Goal: Transaction & Acquisition: Purchase product/service

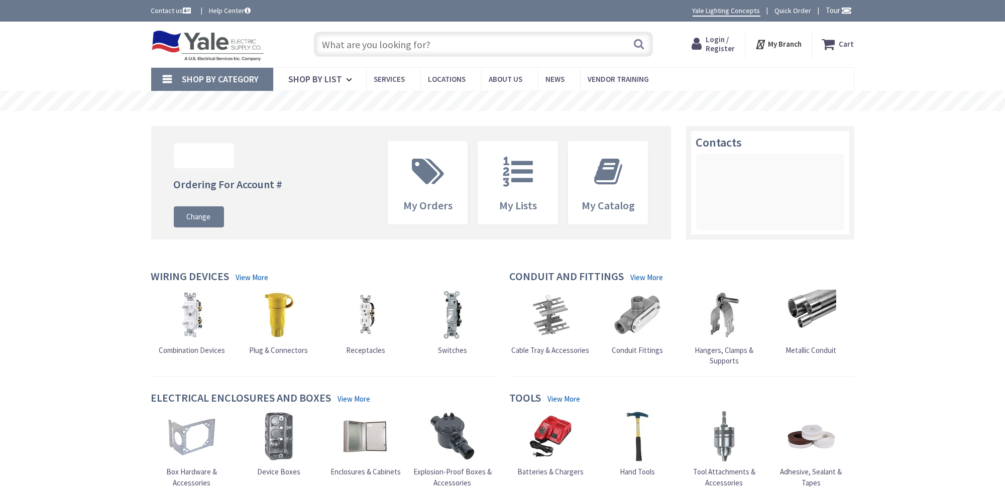
type input "[GEOGRAPHIC_DATA], [GEOGRAPHIC_DATA]"
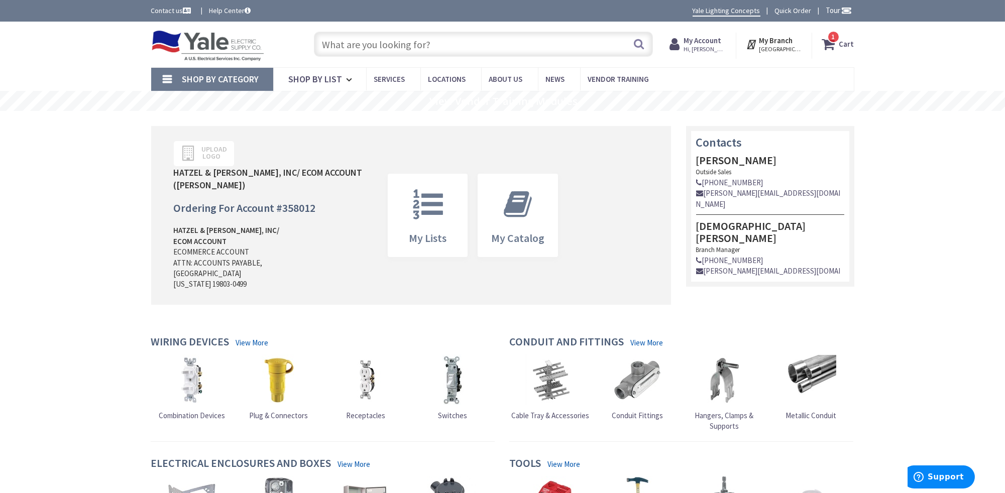
click at [850, 44] on strong "Cart" at bounding box center [846, 44] width 15 height 18
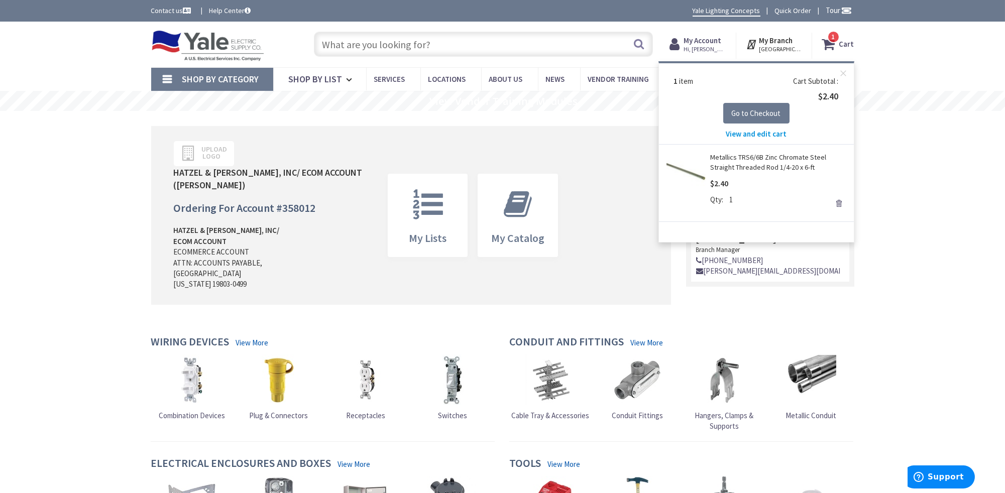
click at [758, 133] on span "View and edit cart" at bounding box center [756, 134] width 61 height 10
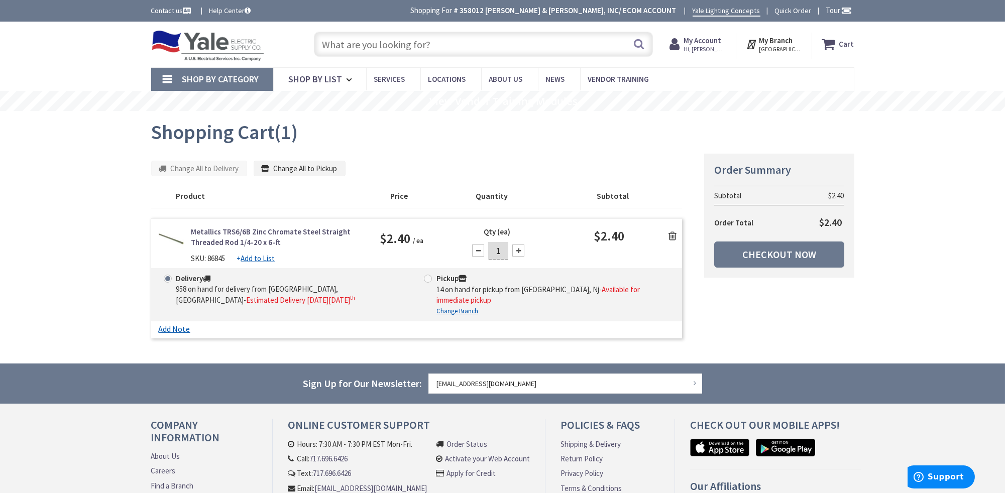
click at [671, 234] on icon at bounding box center [672, 236] width 8 height 10
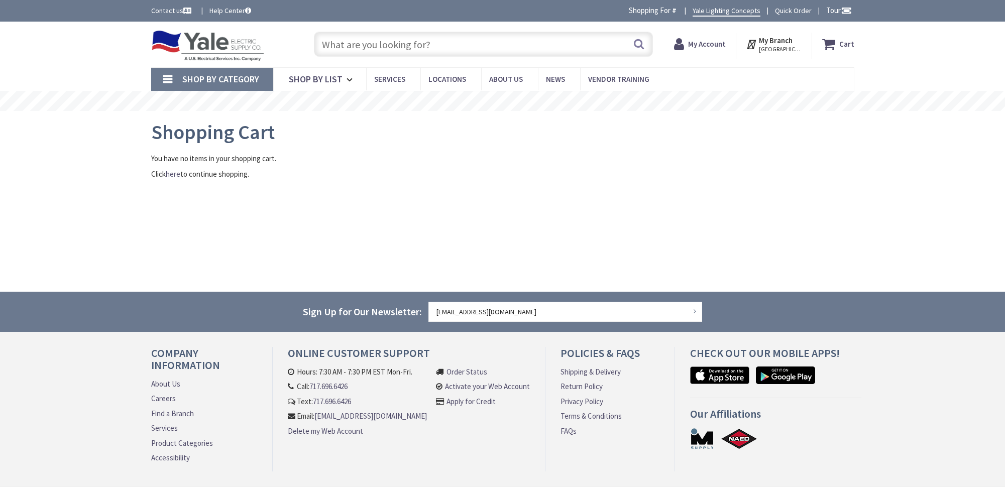
click at [357, 39] on input "text" at bounding box center [483, 44] width 339 height 25
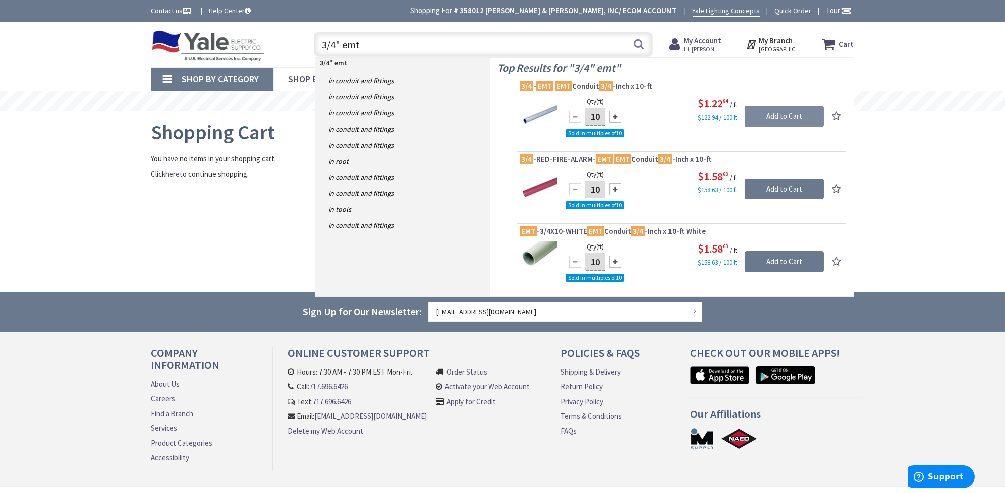
type input "3/4" emt"
click at [789, 110] on input "Add to Cart" at bounding box center [784, 116] width 79 height 21
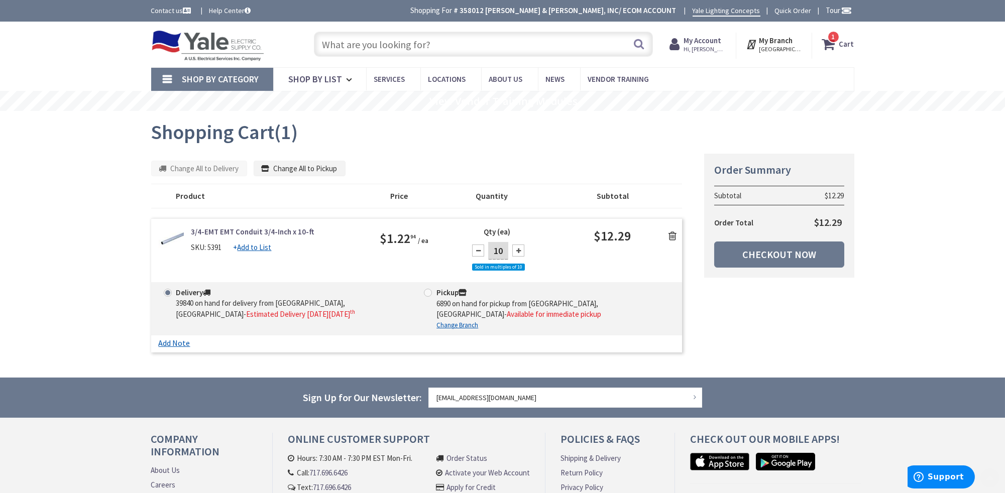
click at [328, 39] on input "text" at bounding box center [483, 44] width 339 height 25
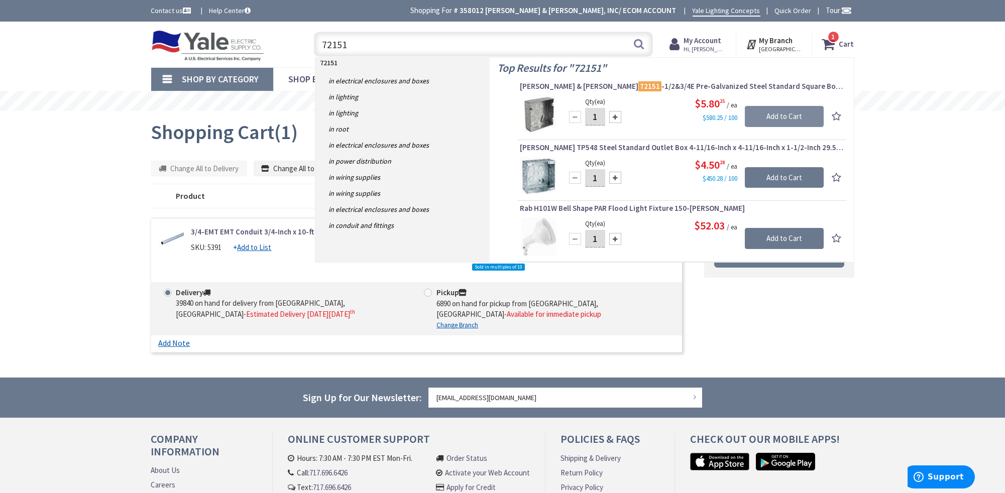
type input "72151"
click at [815, 116] on input "Add to Cart" at bounding box center [784, 116] width 79 height 21
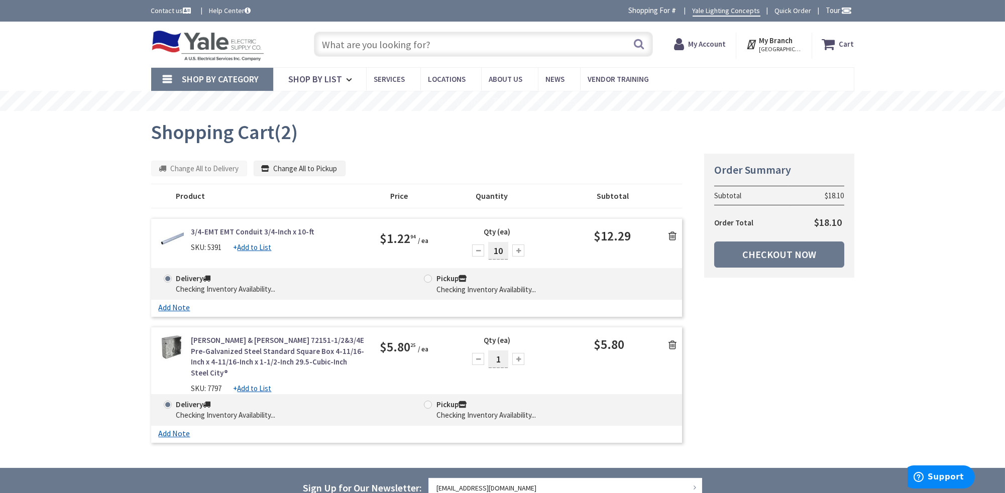
click at [357, 44] on input "text" at bounding box center [483, 44] width 339 height 25
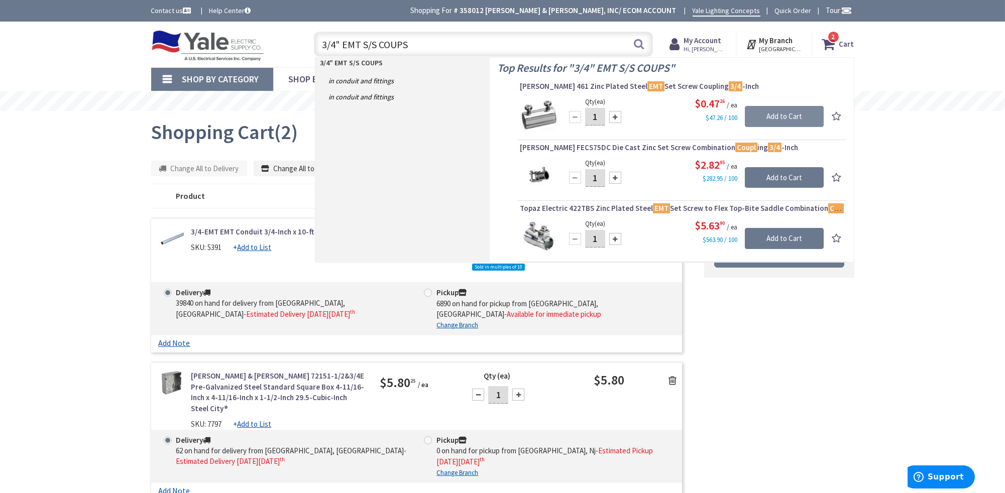
type input "3/4" EMT S/S COUPS"
click at [788, 112] on input "Add to Cart" at bounding box center [784, 116] width 79 height 21
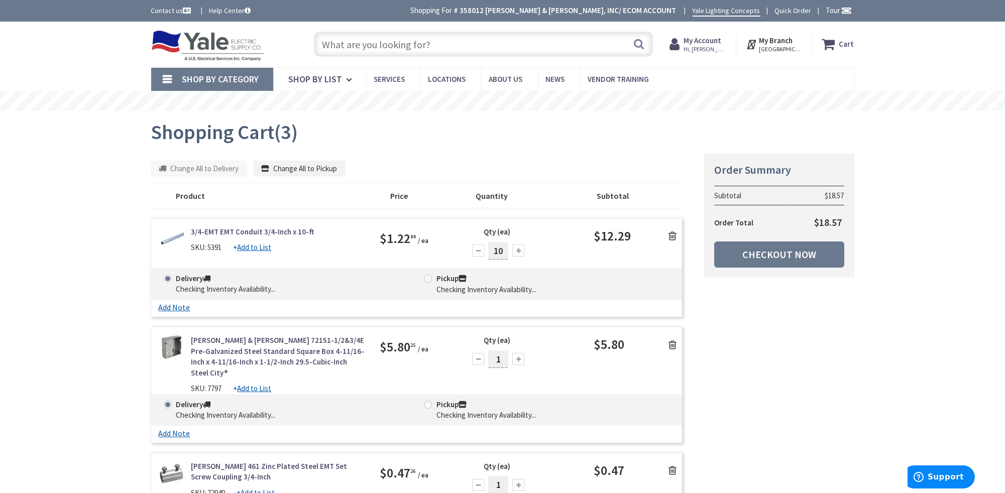
click at [403, 46] on input "text" at bounding box center [483, 44] width 339 height 25
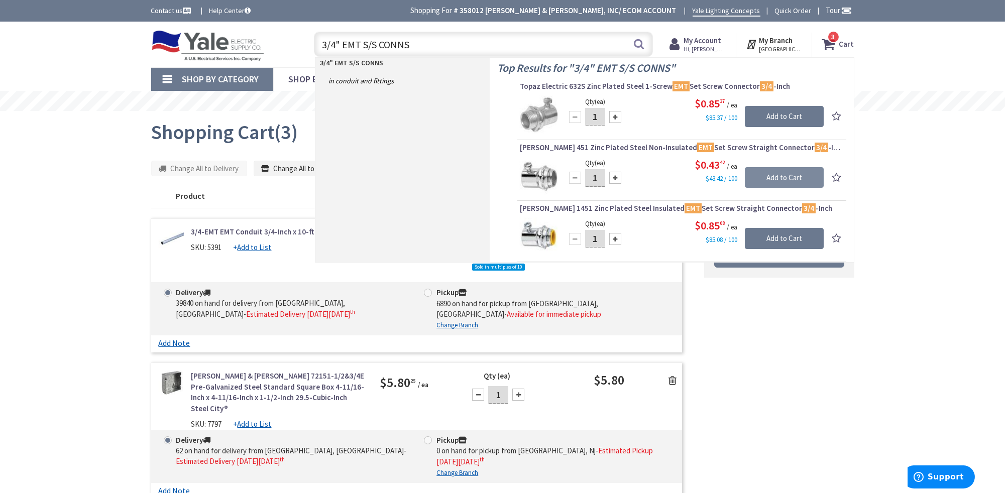
type input "3/4" EMT S/S CONNS"
click at [787, 171] on input "Add to Cart" at bounding box center [784, 177] width 79 height 21
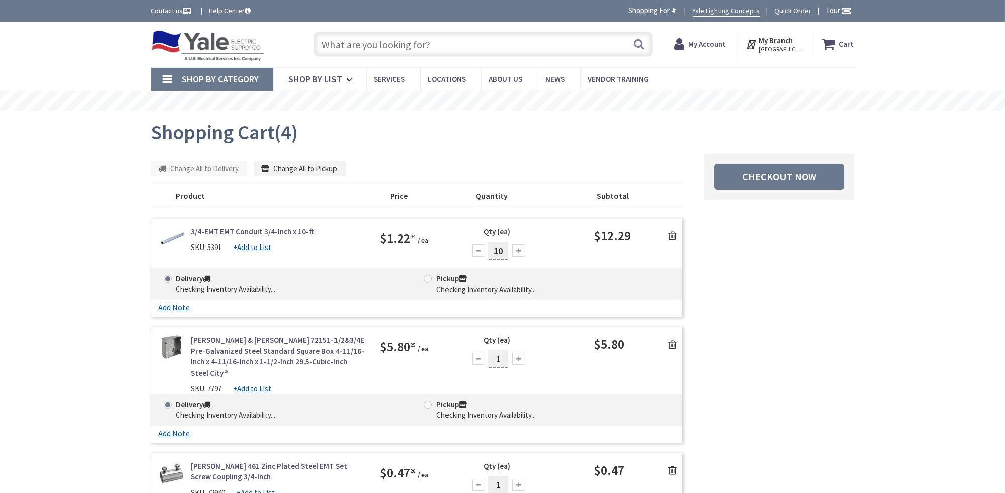
drag, startPoint x: 0, startPoint y: 0, endPoint x: 386, endPoint y: 41, distance: 388.3
click at [384, 40] on input "text" at bounding box center [483, 44] width 339 height 25
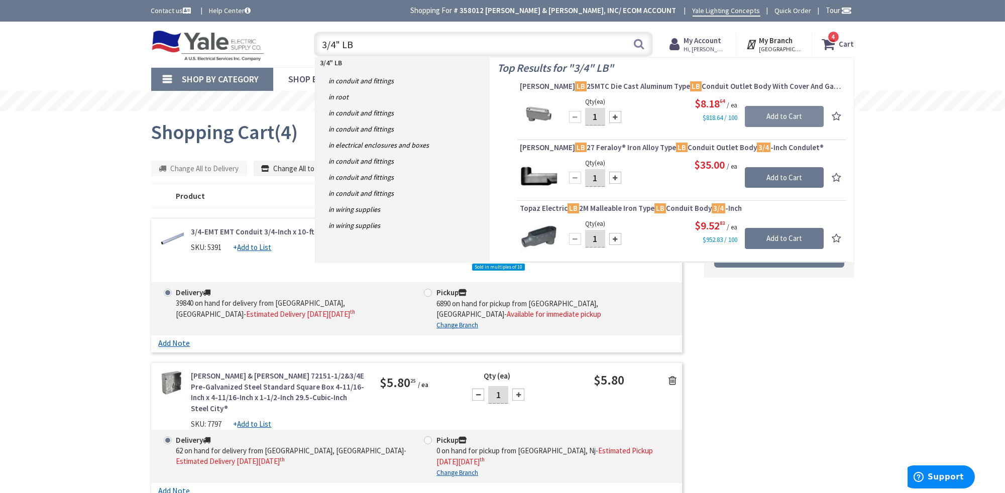
type input "3/4" LB"
click at [781, 110] on input "Add to Cart" at bounding box center [784, 116] width 79 height 21
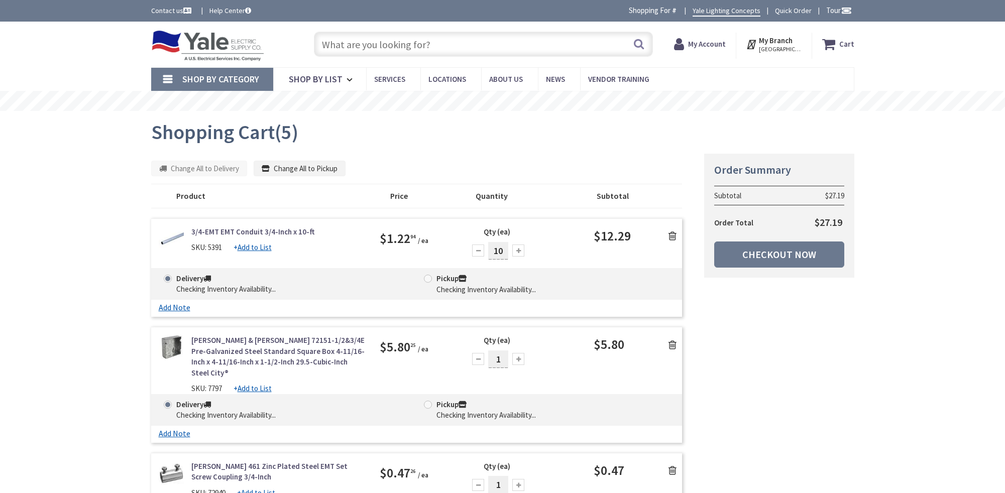
click at [363, 42] on input "text" at bounding box center [483, 44] width 339 height 25
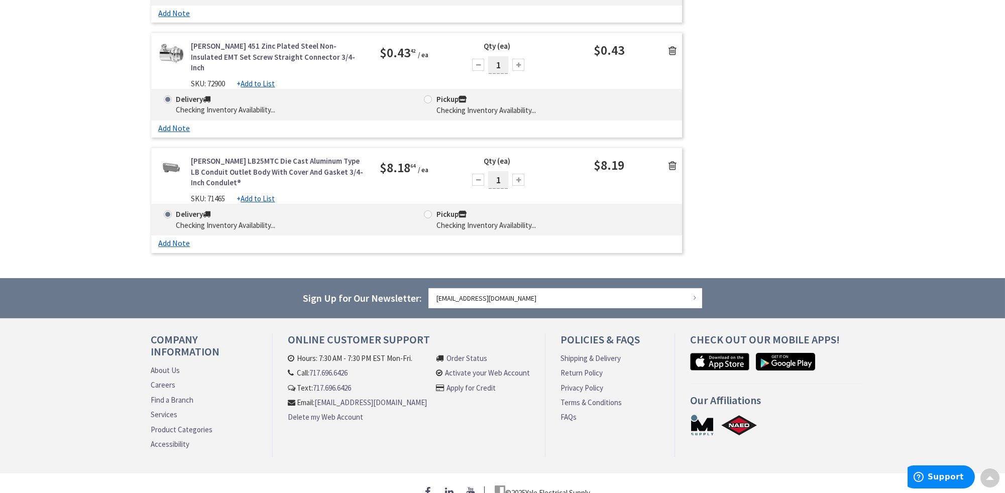
scroll to position [38, 0]
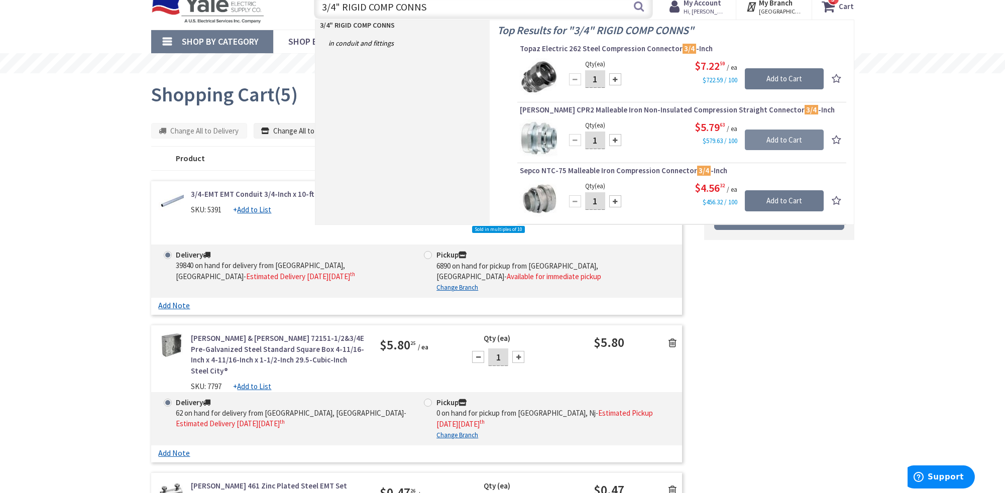
type input "3/4" RIGID COMP CONNS"
click at [762, 131] on input "Add to Cart" at bounding box center [784, 140] width 79 height 21
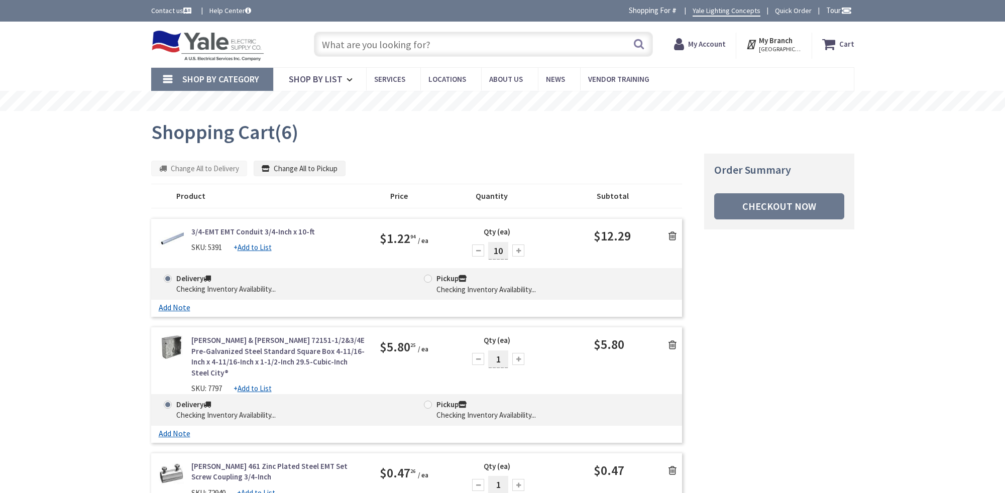
scroll to position [38, 0]
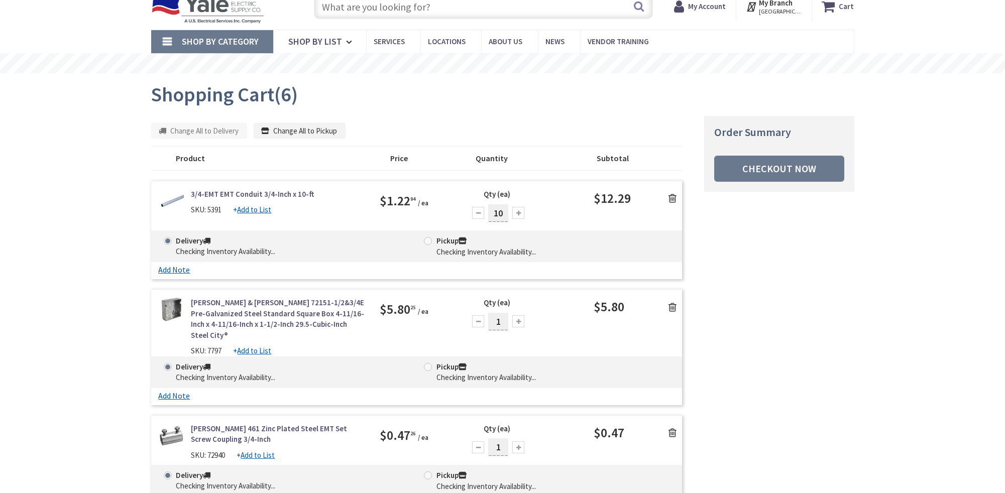
click at [362, 9] on input "text" at bounding box center [483, 6] width 339 height 25
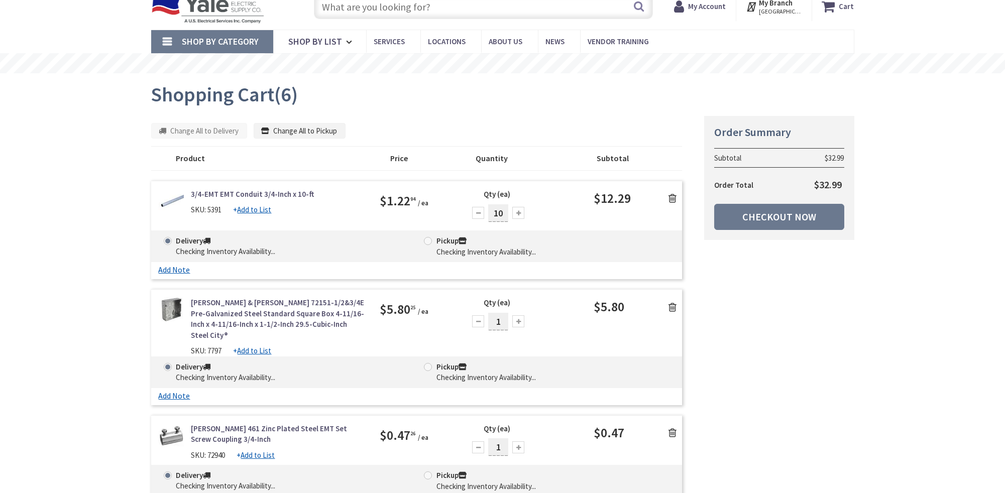
scroll to position [0, 0]
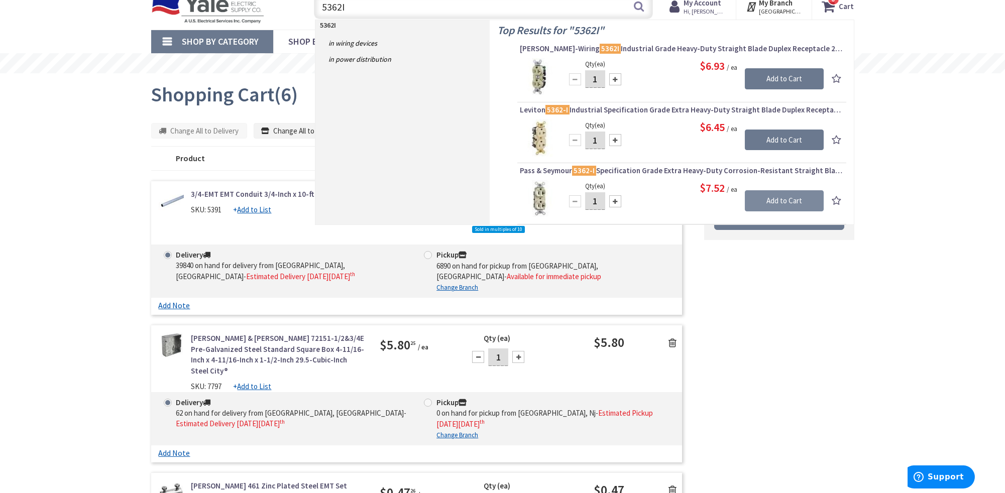
type input "5362I"
click at [764, 196] on input "Add to Cart" at bounding box center [784, 200] width 79 height 21
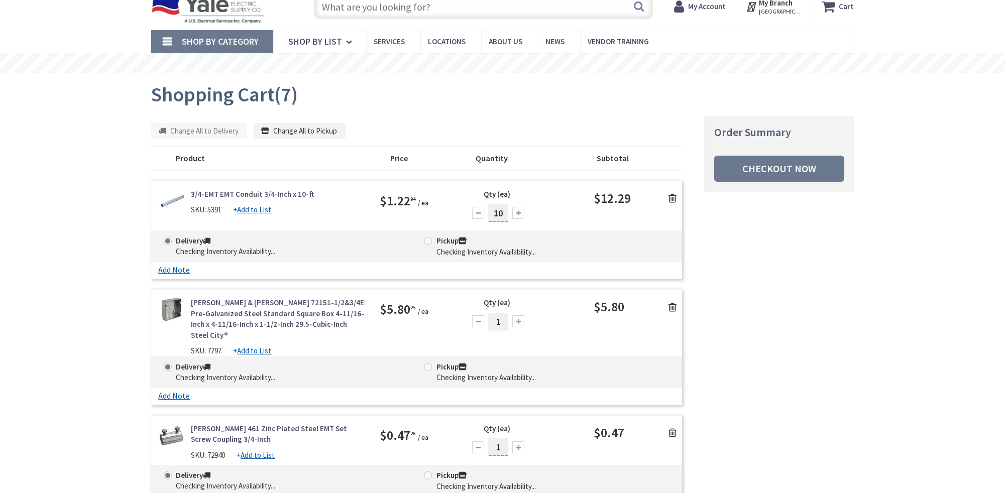
click at [347, 6] on input "text" at bounding box center [483, 6] width 339 height 25
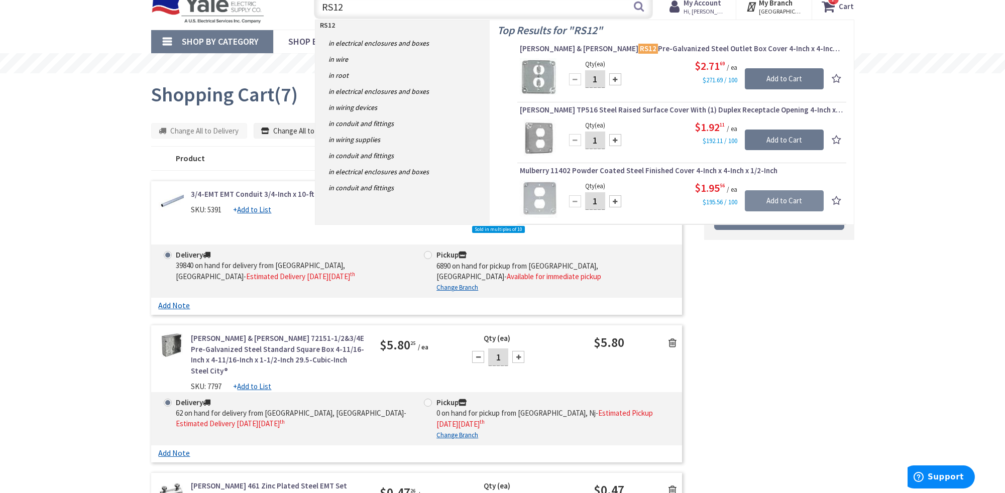
type input "RS12"
click at [773, 199] on input "Add to Cart" at bounding box center [784, 200] width 79 height 21
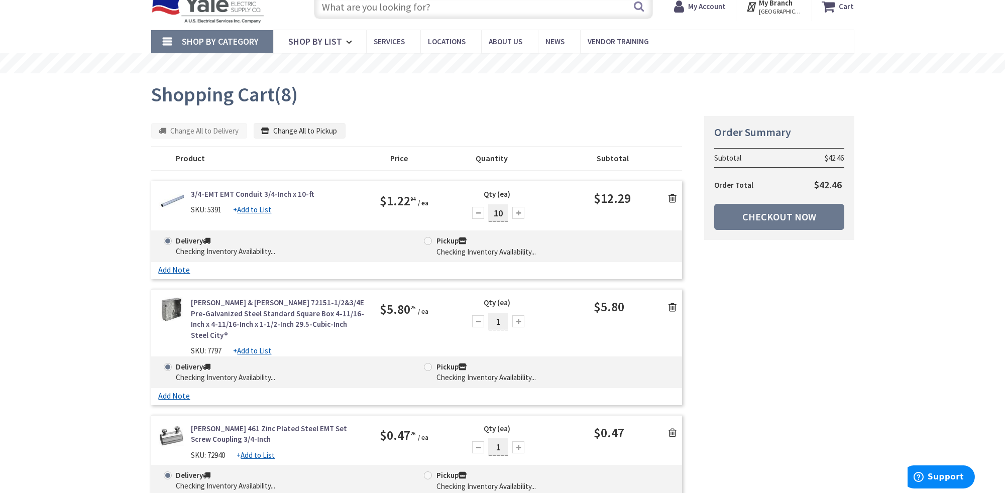
click at [371, 8] on input "text" at bounding box center [483, 6] width 339 height 25
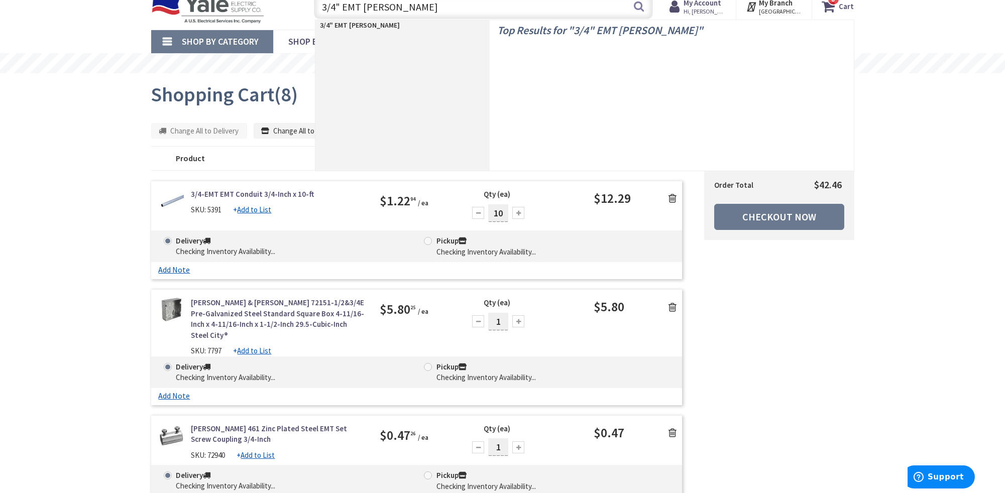
type input "3/4" EMT MINNIES"
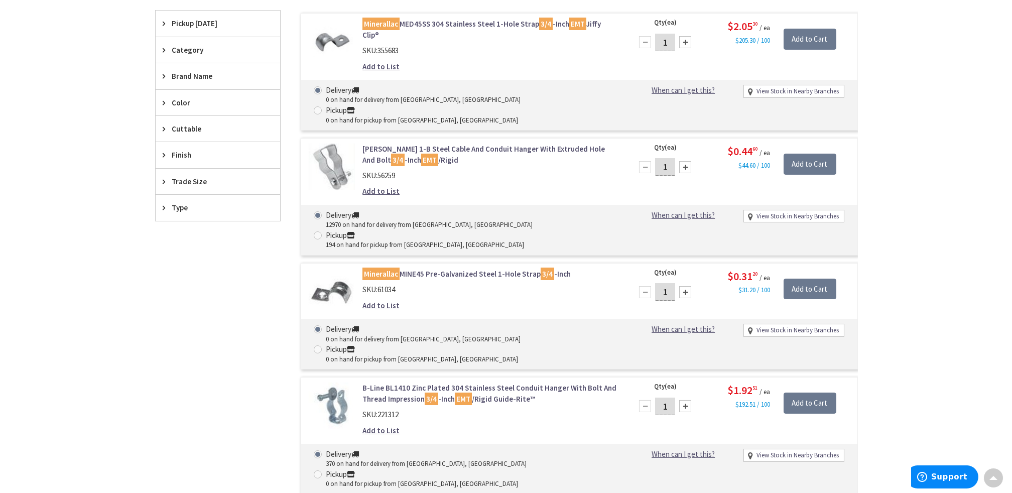
scroll to position [251, 0]
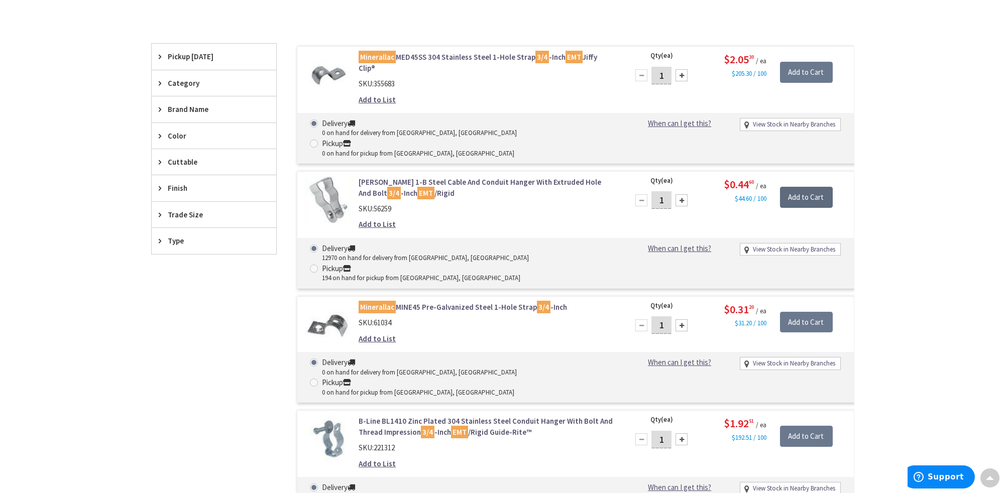
click at [808, 187] on input "Add to Cart" at bounding box center [806, 197] width 53 height 21
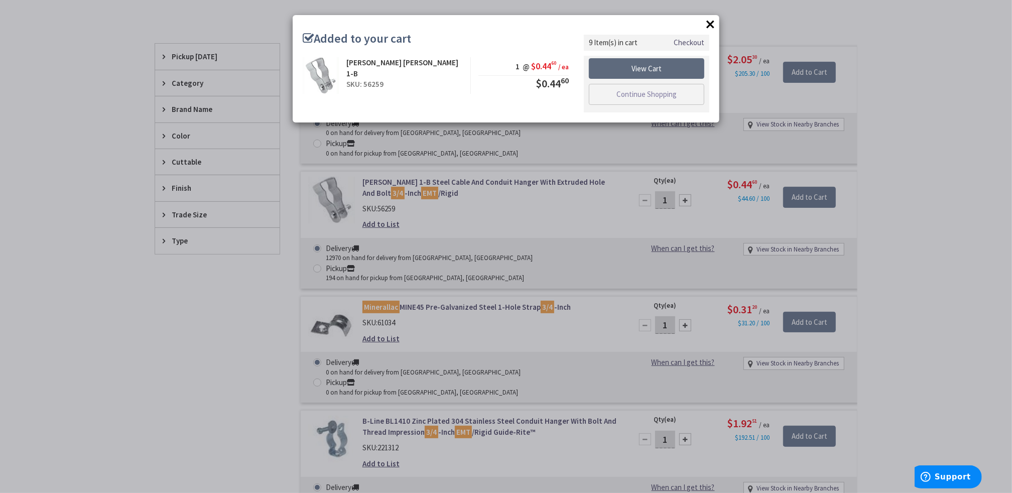
click at [649, 65] on link "View Cart" at bounding box center [646, 68] width 115 height 21
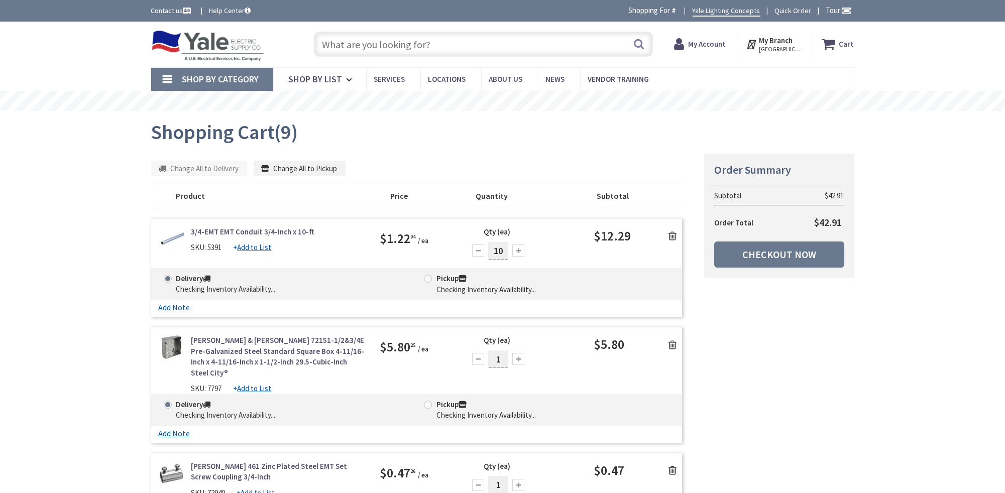
click at [383, 49] on input "text" at bounding box center [483, 44] width 339 height 25
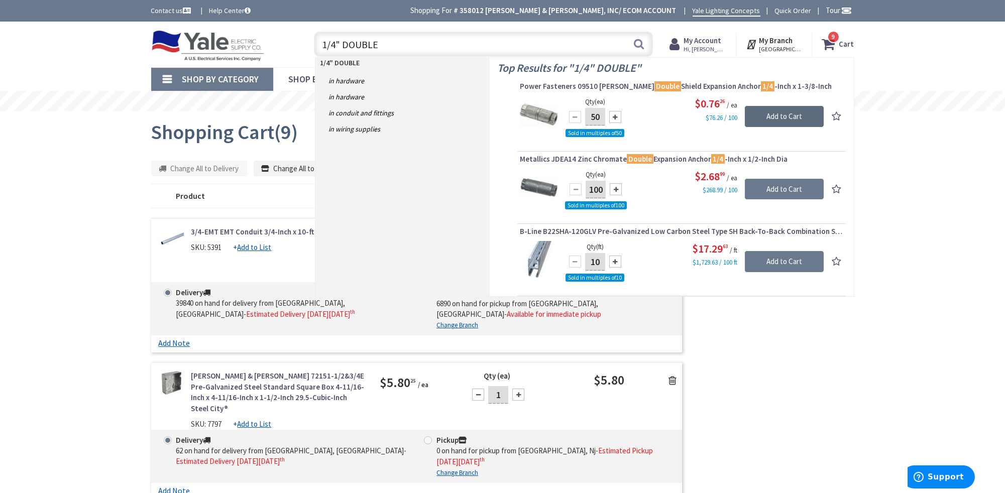
click at [768, 114] on input "Add to Cart" at bounding box center [784, 116] width 79 height 21
click at [381, 43] on input "1/4" DOUBLE" at bounding box center [483, 44] width 339 height 25
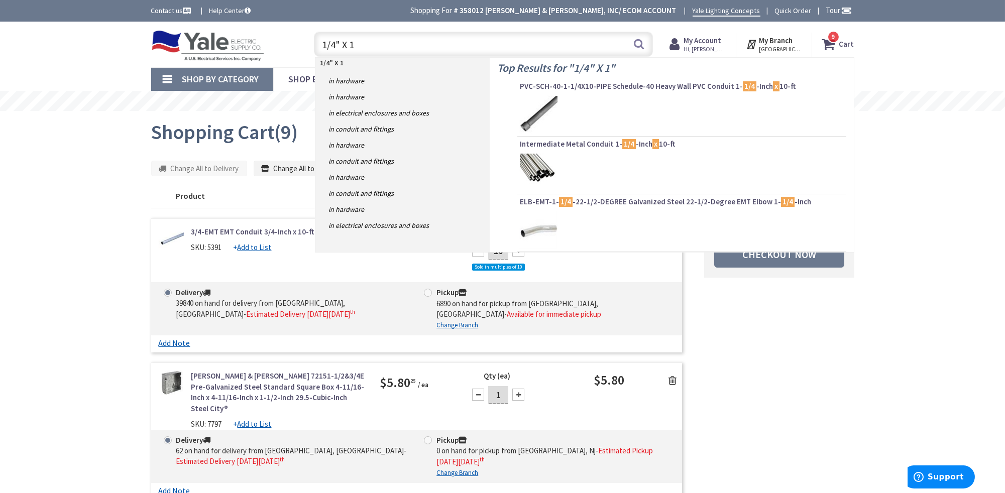
type input "1/4" X 1-"
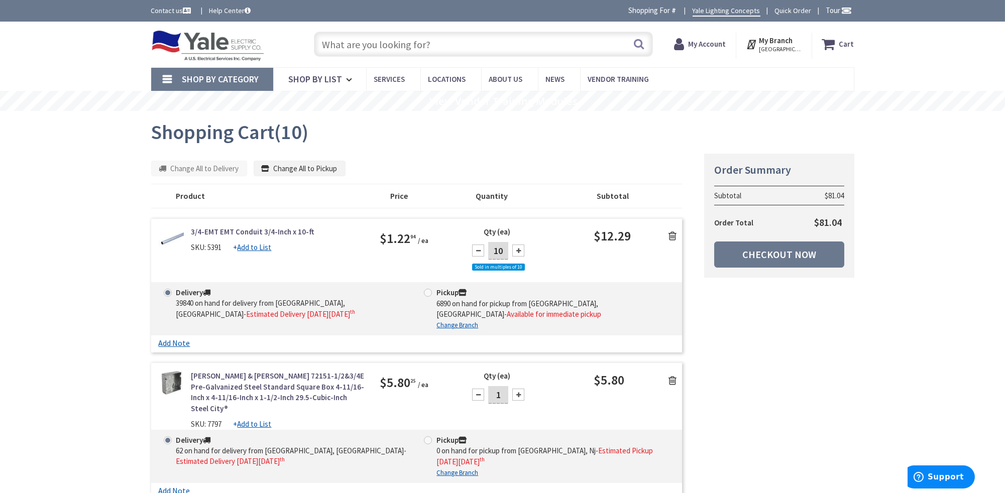
click at [393, 34] on input "text" at bounding box center [483, 44] width 339 height 25
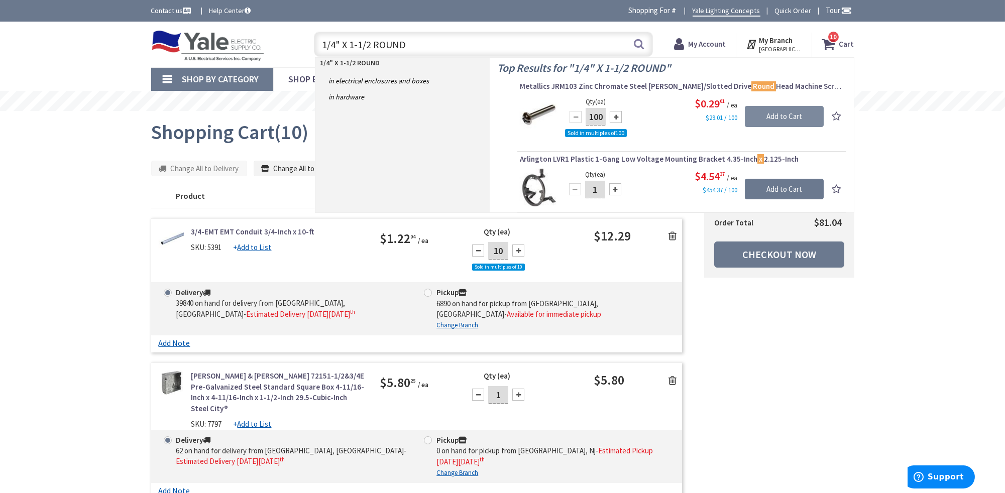
type input "1/4" X 1-1/2 ROUND"
click at [783, 120] on input "Add to Cart" at bounding box center [784, 116] width 79 height 21
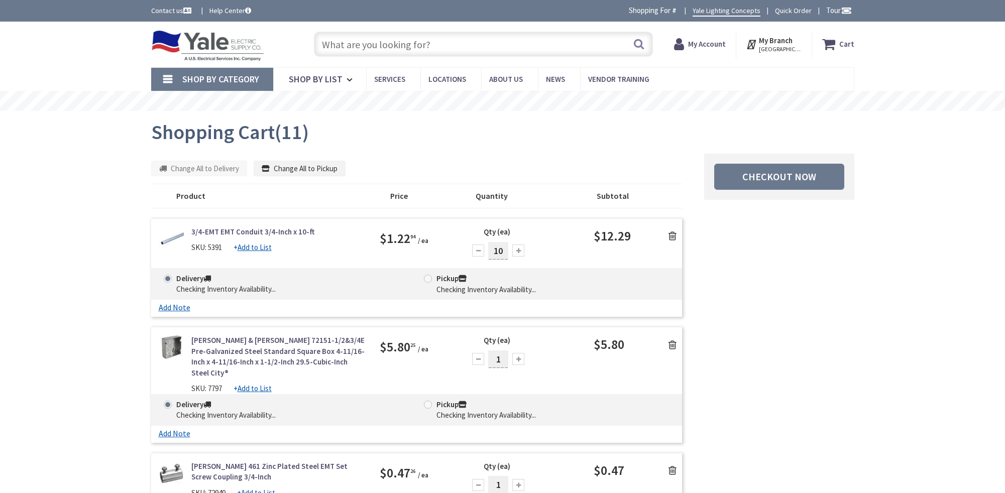
click at [405, 42] on input "text" at bounding box center [483, 44] width 339 height 25
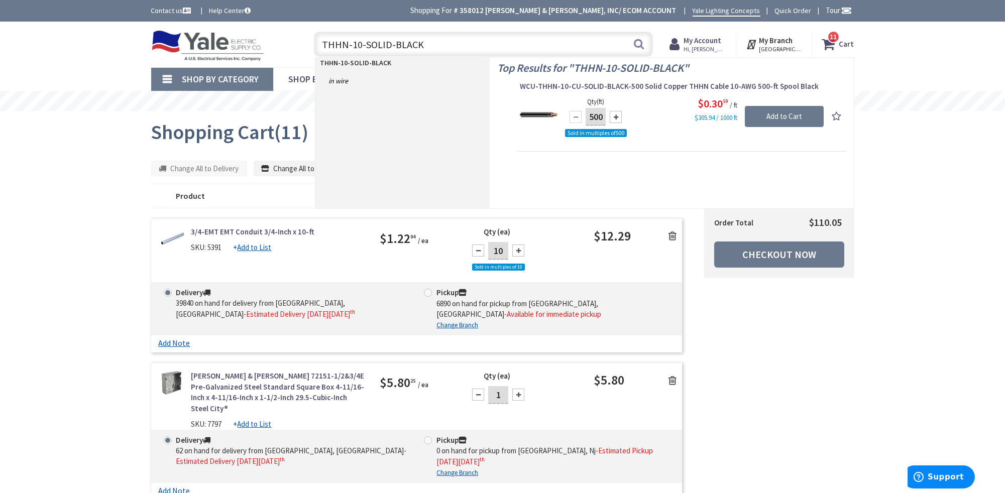
type input "THHN-10-SOLID-BLACK"
click at [803, 113] on input "Add to Cart" at bounding box center [784, 116] width 79 height 21
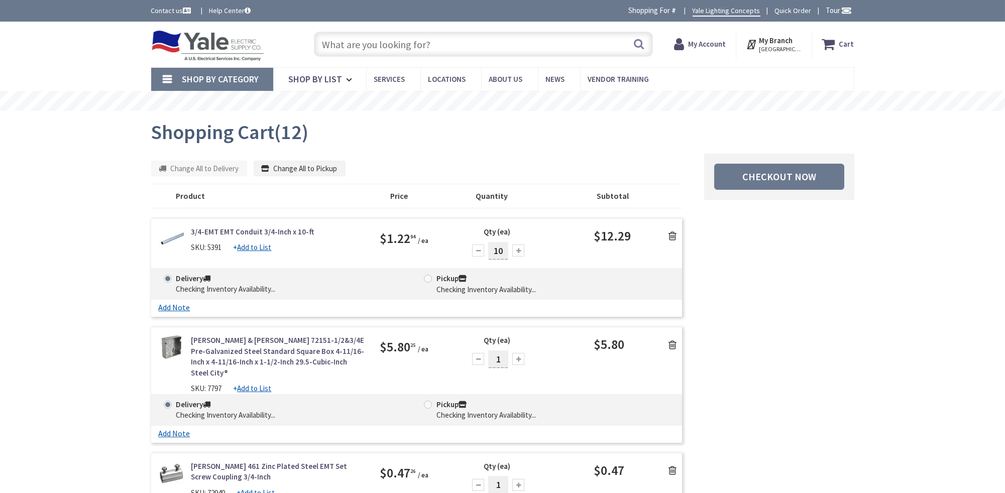
click at [338, 44] on input "text" at bounding box center [483, 44] width 339 height 25
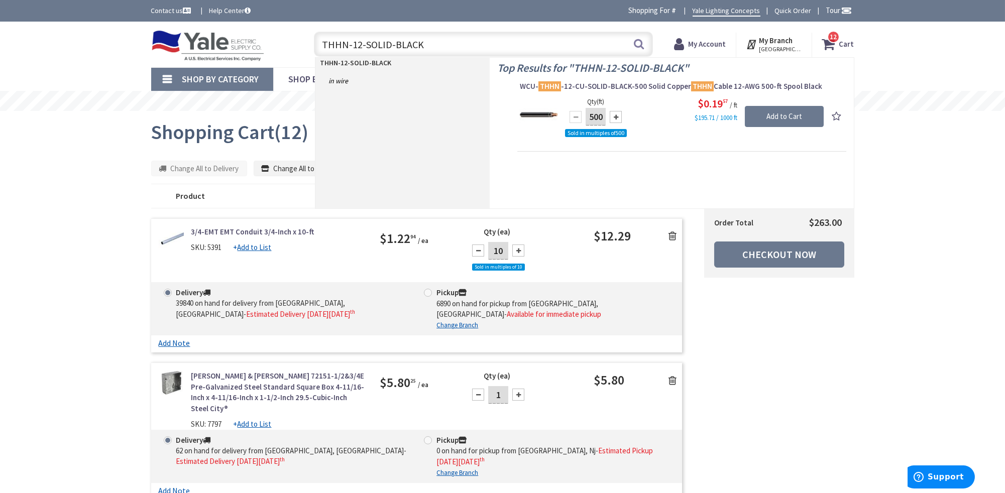
type input "THHN-12-SOLID-BLACK"
click at [803, 117] on input "Add to Cart" at bounding box center [784, 116] width 79 height 21
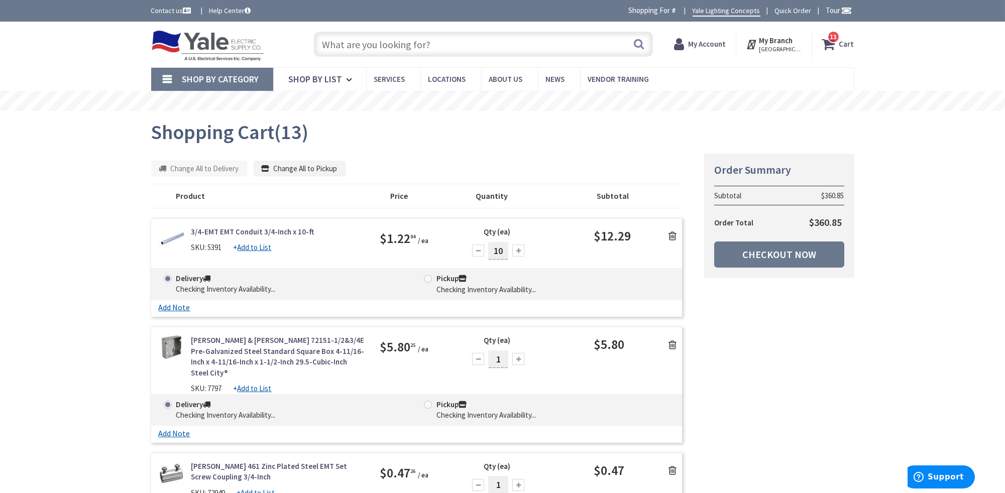
click at [403, 39] on input "text" at bounding box center [483, 44] width 339 height 25
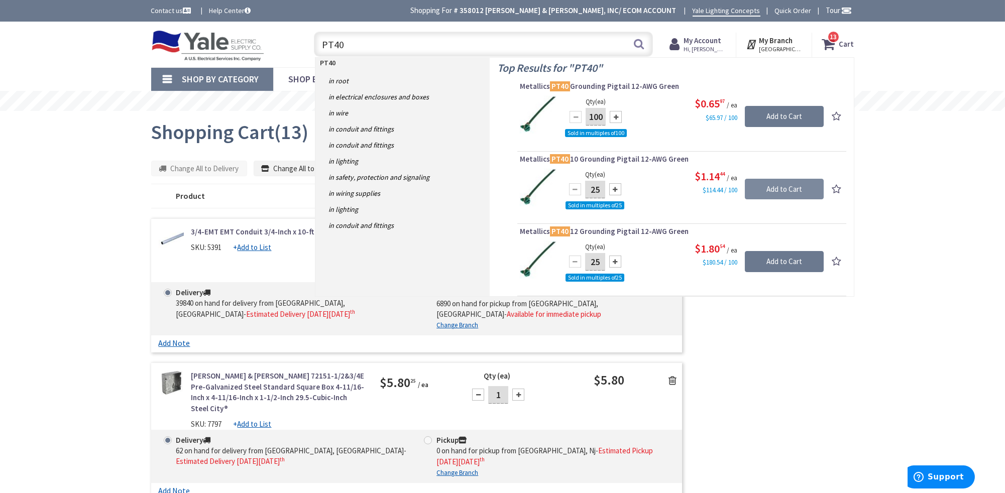
type input "PT40"
click at [784, 185] on input "Add to Cart" at bounding box center [784, 189] width 79 height 21
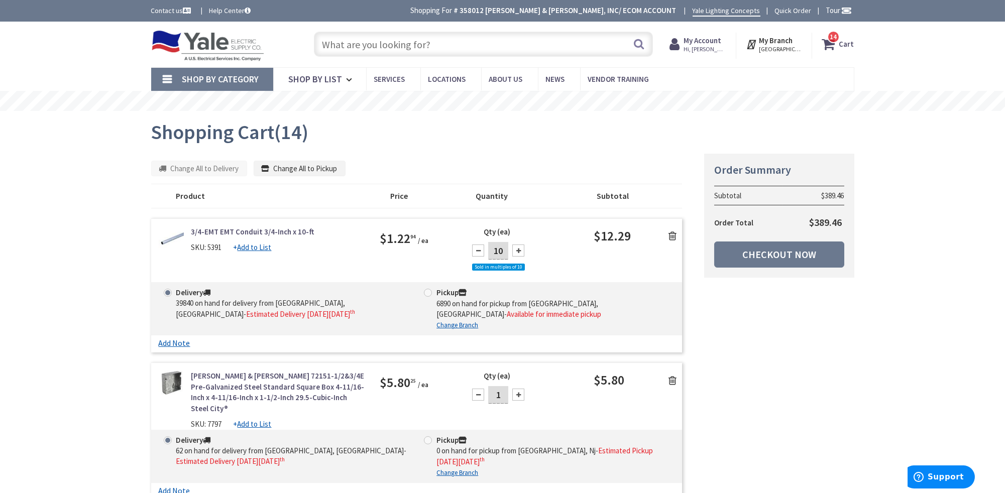
click at [330, 44] on input "text" at bounding box center [483, 44] width 339 height 25
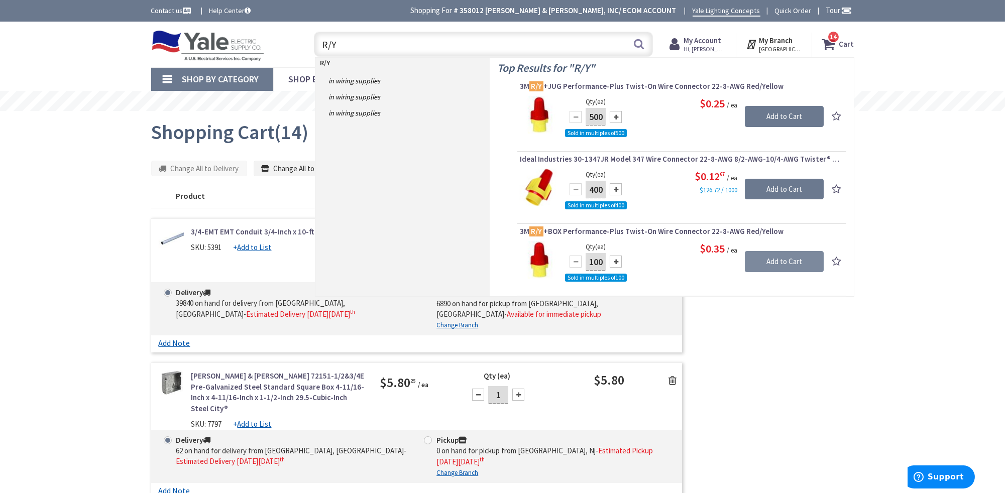
type input "R/Y"
click at [769, 260] on input "Add to Cart" at bounding box center [784, 261] width 79 height 21
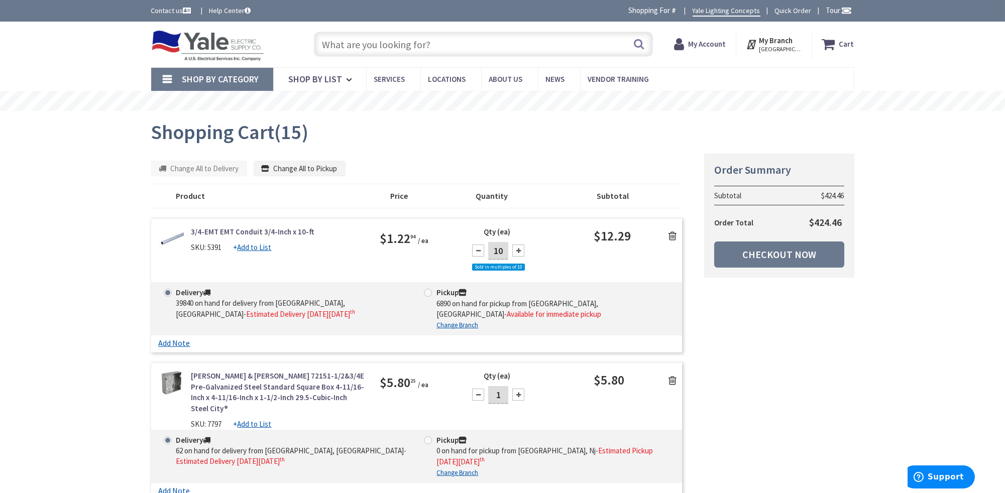
click at [370, 43] on input "text" at bounding box center [483, 44] width 339 height 25
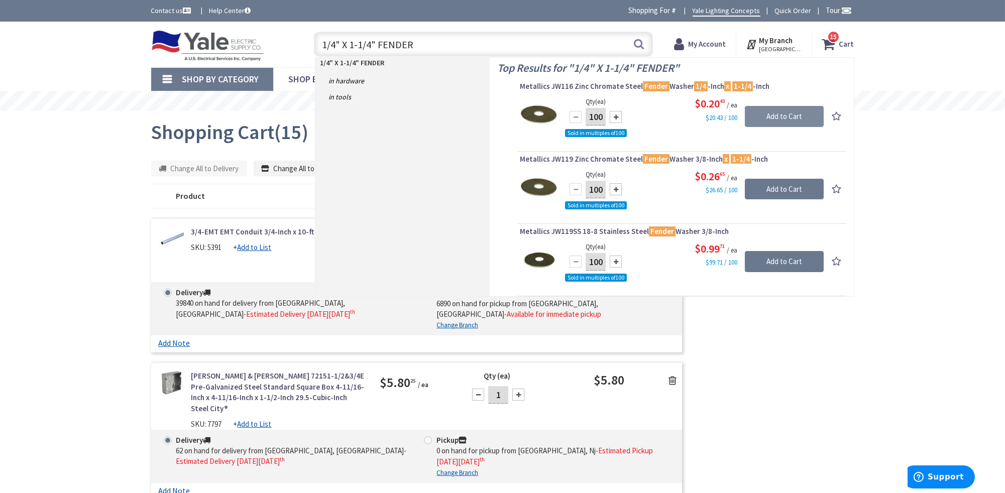
type input "1/4" X 1-1/4" FENDER"
click at [807, 109] on input "Add to Cart" at bounding box center [784, 116] width 79 height 21
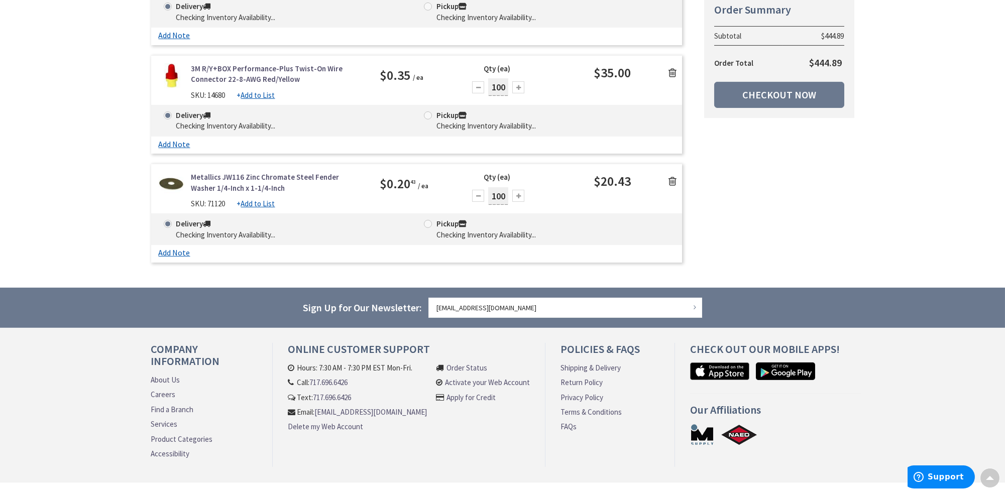
scroll to position [2047, 0]
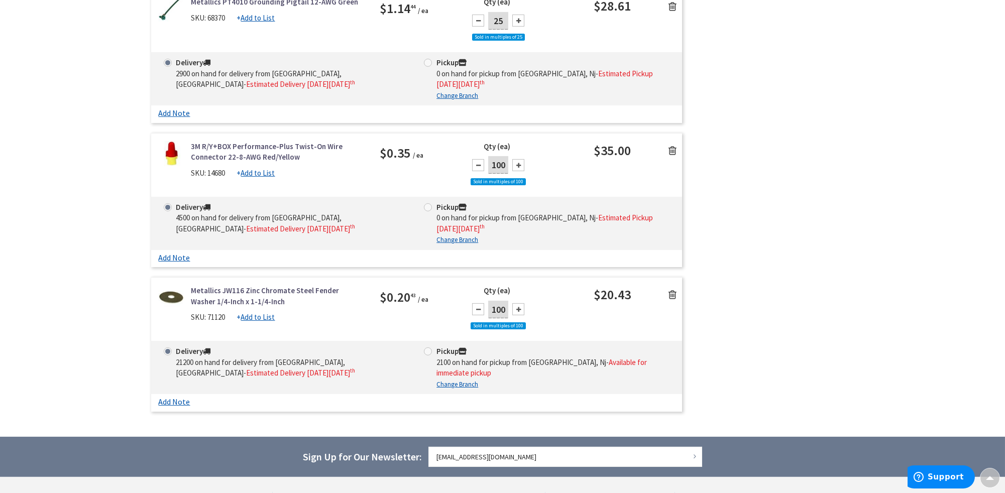
click at [673, 290] on icon at bounding box center [672, 295] width 8 height 10
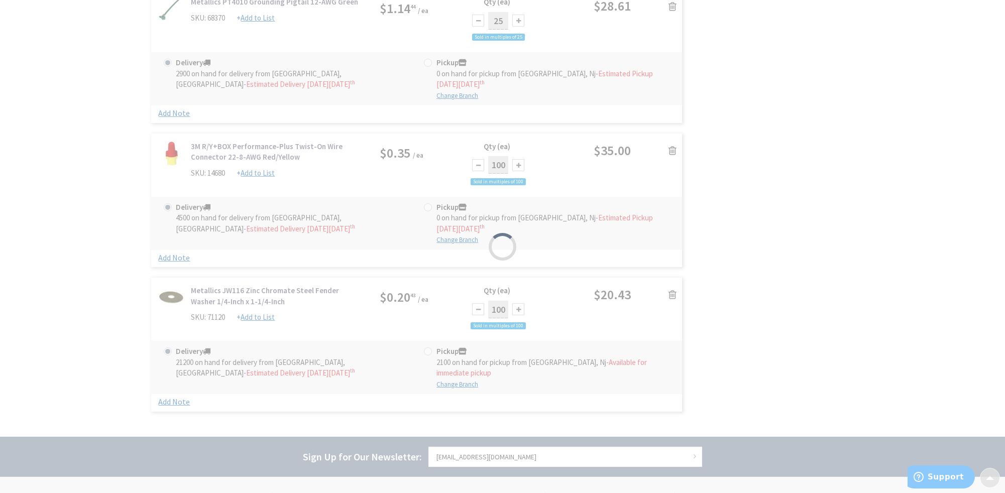
scroll to position [1973, 0]
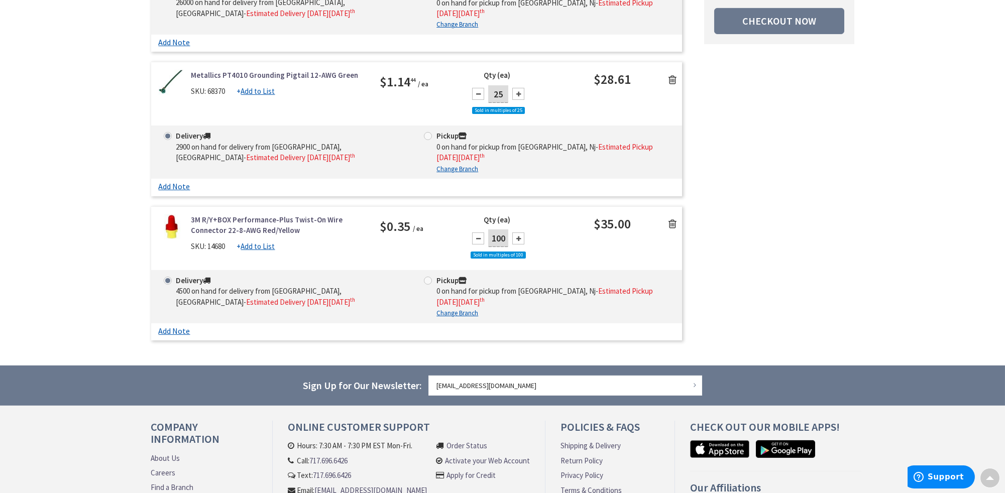
click at [670, 219] on icon at bounding box center [672, 224] width 8 height 10
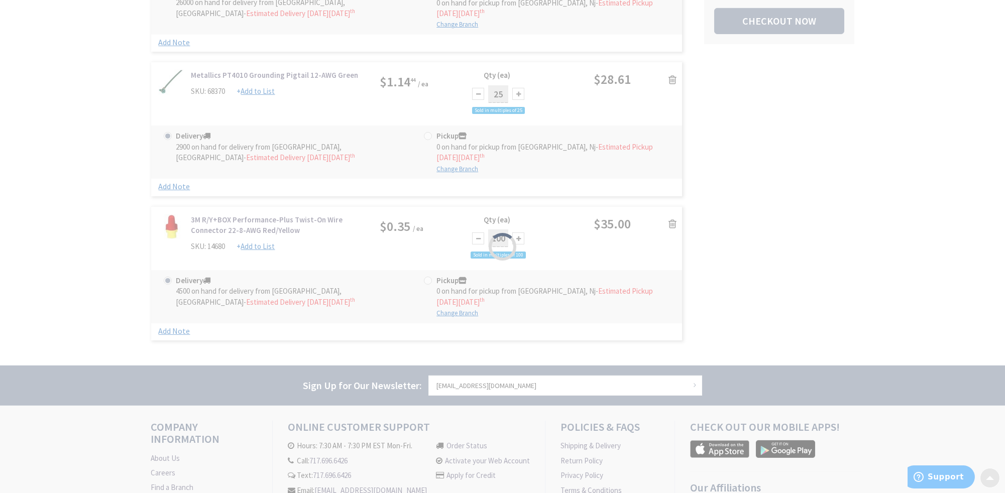
scroll to position [1830, 0]
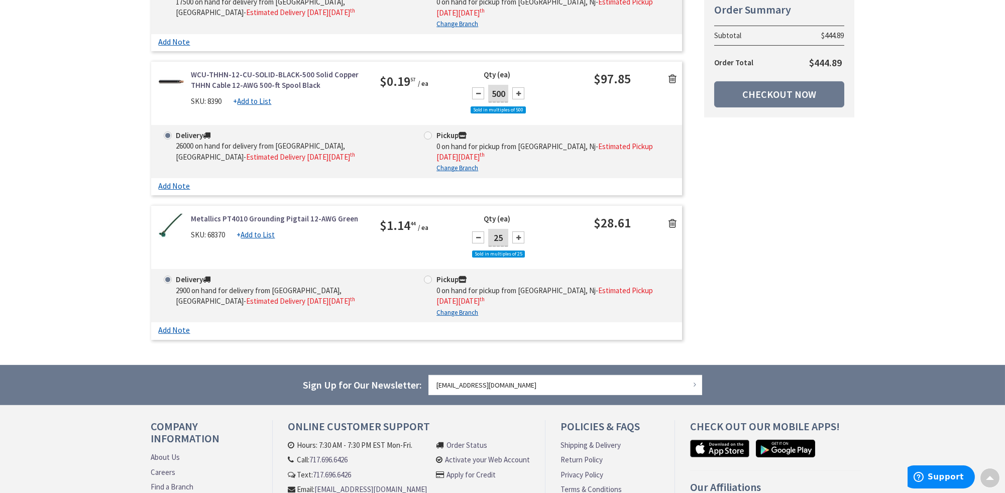
click at [670, 218] on icon at bounding box center [672, 223] width 8 height 10
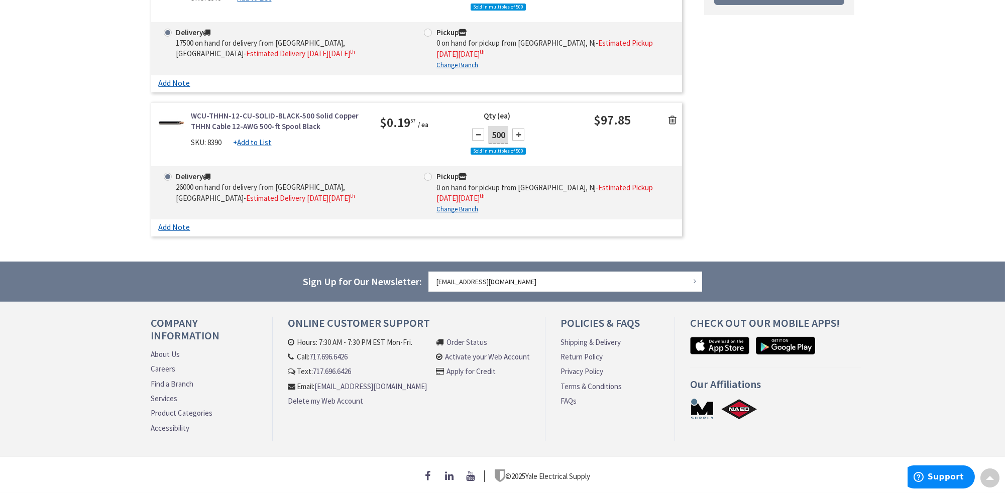
scroll to position [1686, 0]
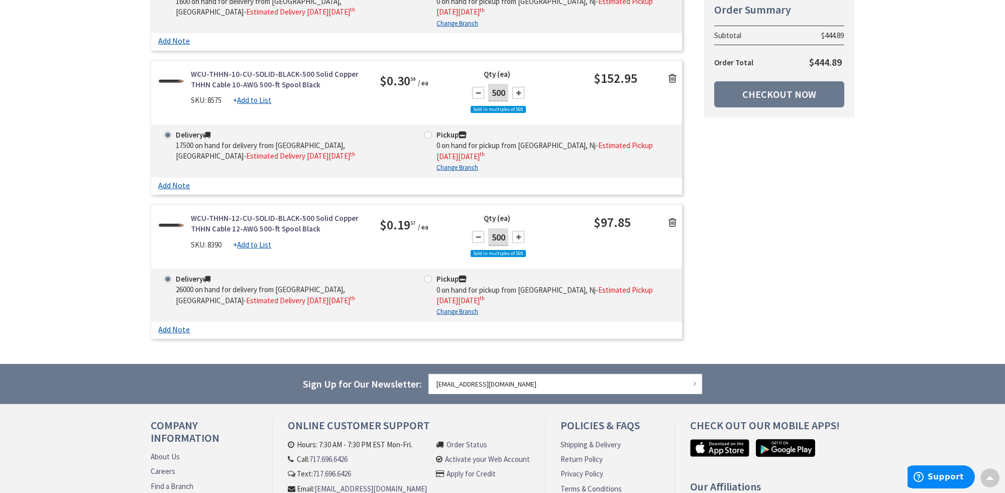
click at [670, 217] on icon at bounding box center [672, 222] width 8 height 10
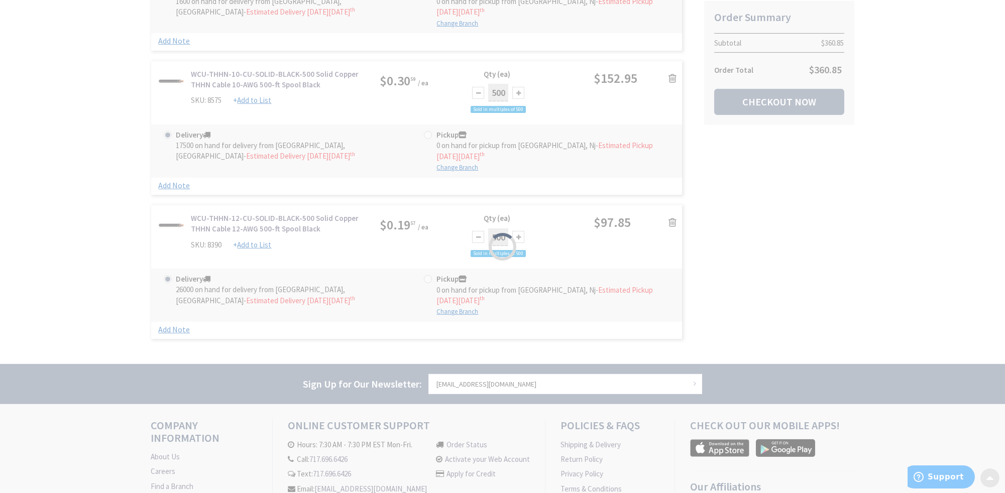
click at [670, 114] on div "Please wait..." at bounding box center [502, 246] width 1005 height 493
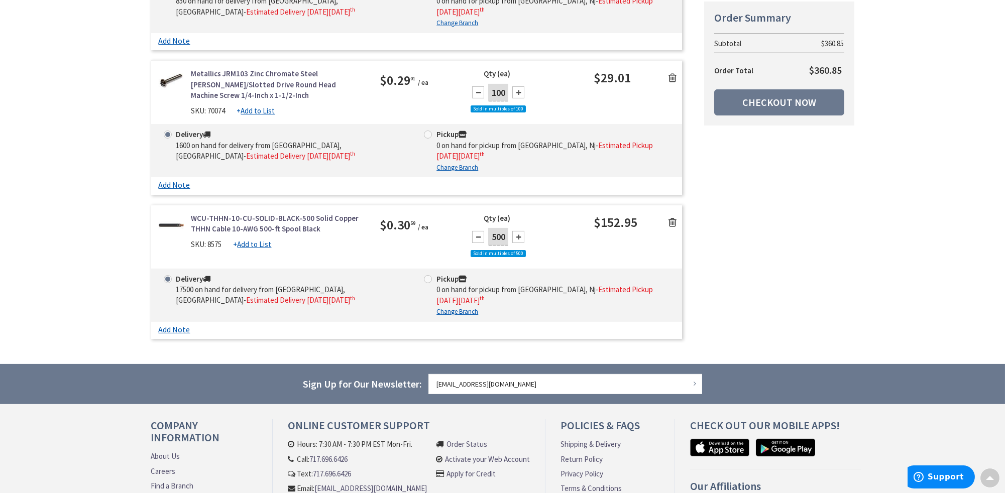
click at [671, 217] on icon at bounding box center [672, 222] width 8 height 10
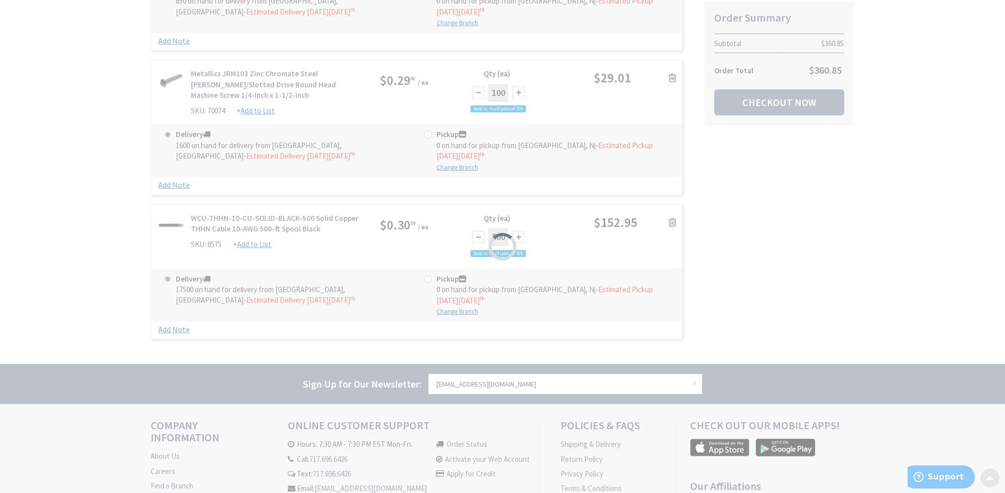
scroll to position [1398, 0]
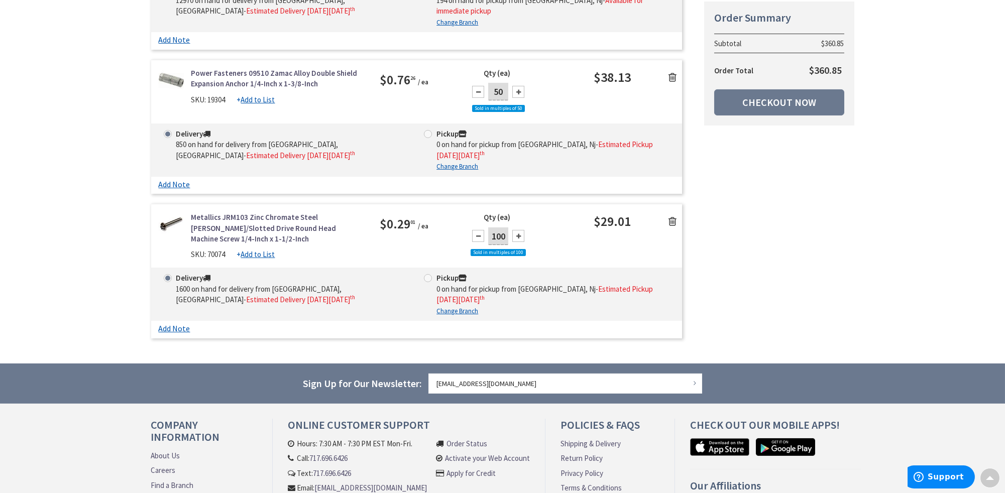
click at [671, 216] on icon at bounding box center [672, 221] width 8 height 10
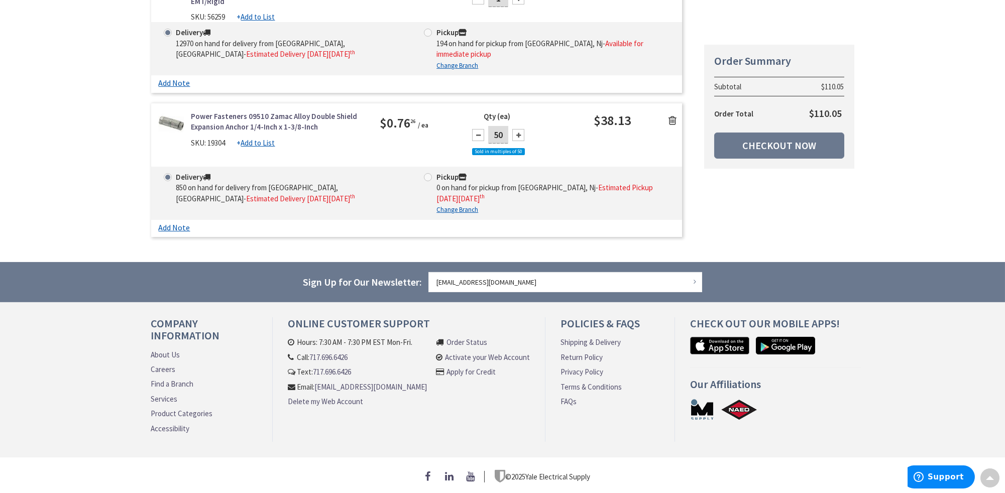
scroll to position [1255, 0]
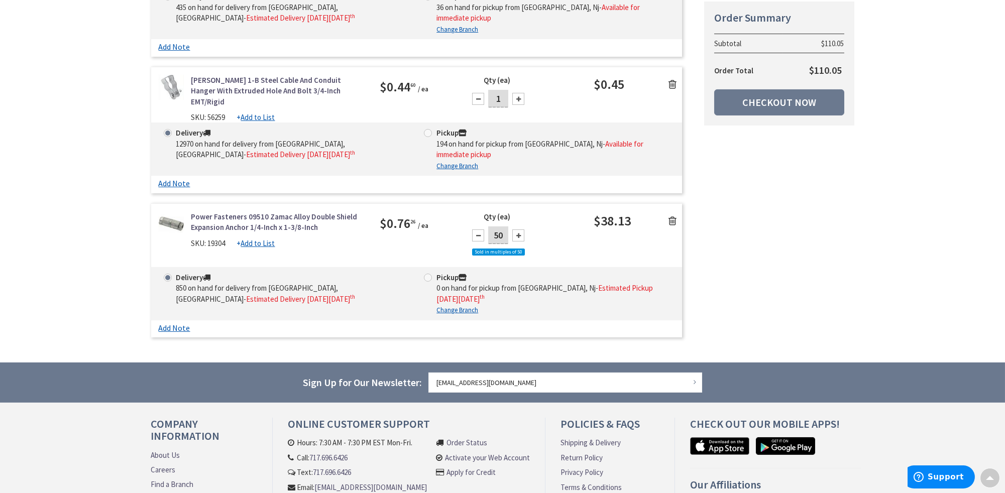
click at [671, 216] on icon at bounding box center [672, 221] width 8 height 10
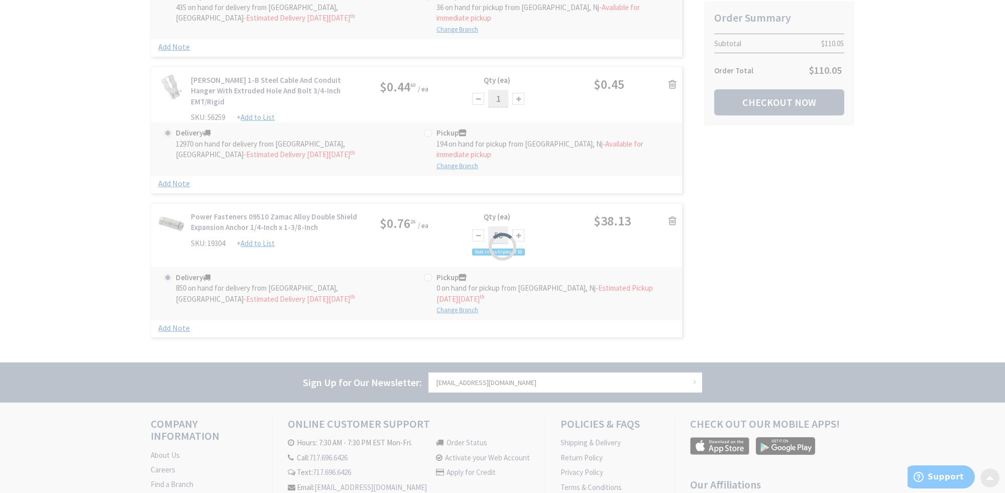
scroll to position [1111, 0]
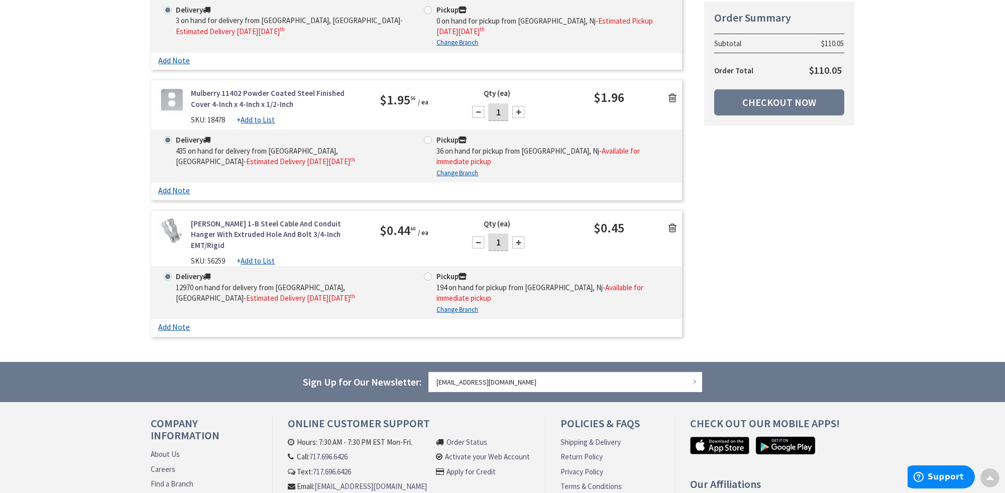
click at [669, 220] on link at bounding box center [672, 227] width 19 height 15
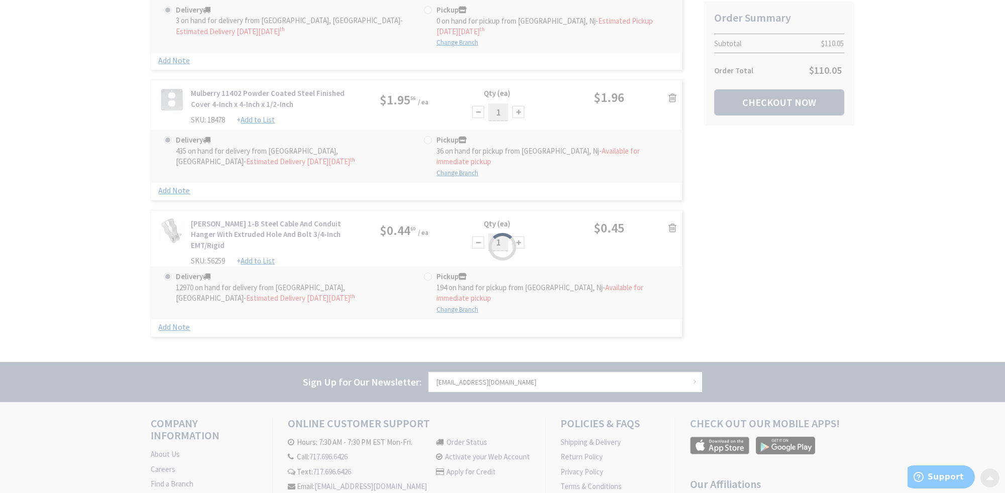
click at [670, 137] on div "Please wait..." at bounding box center [502, 246] width 1005 height 493
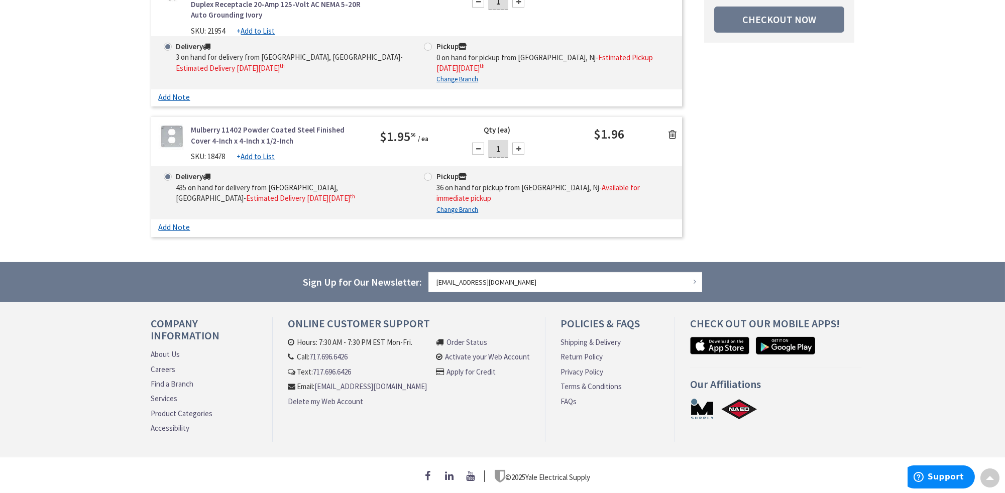
scroll to position [992, 0]
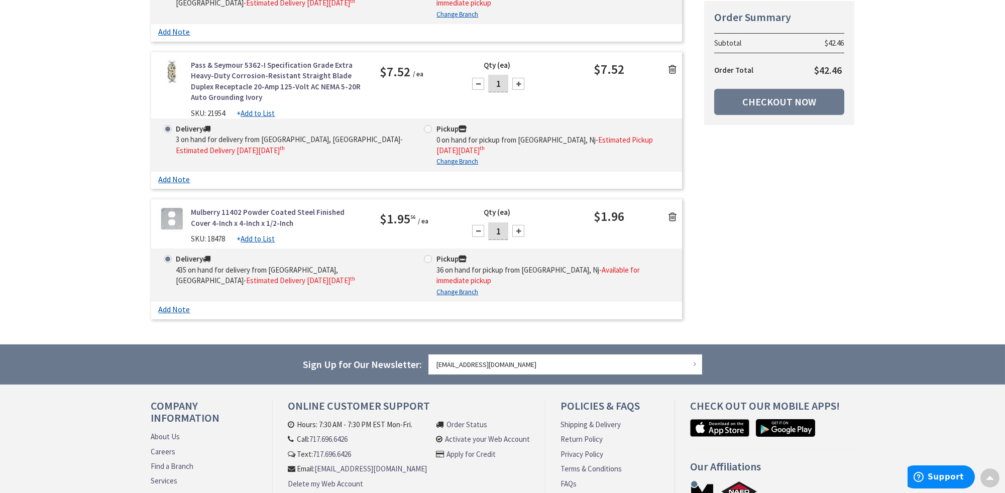
click at [670, 212] on icon at bounding box center [672, 217] width 8 height 10
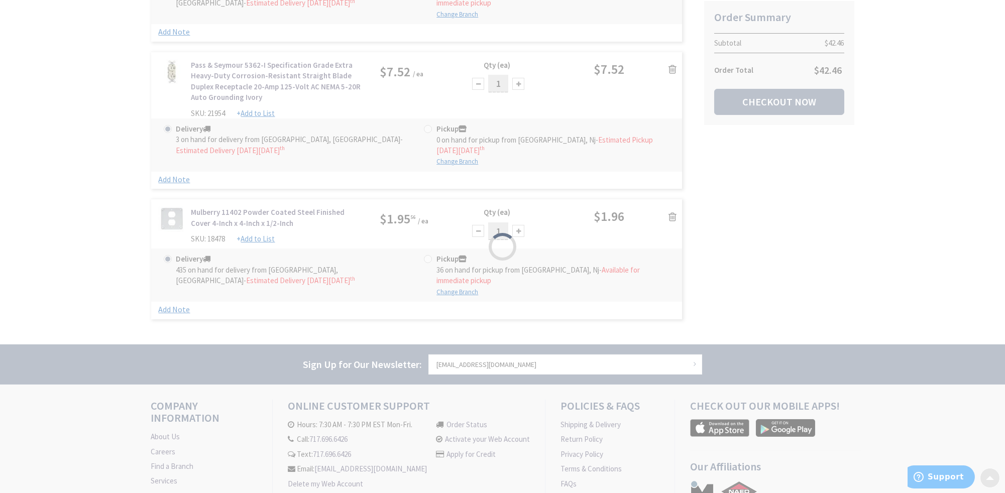
scroll to position [873, 0]
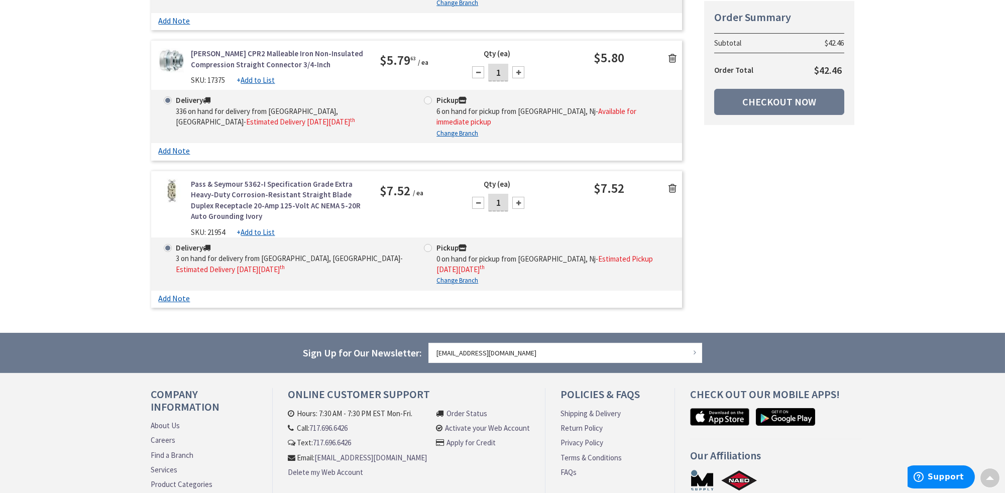
click at [671, 179] on div "Pass & Seymour 5362-I Specification Grade Extra Heavy-Duty Corrosion-Resistant …" at bounding box center [416, 208] width 531 height 59
click at [675, 183] on icon at bounding box center [672, 188] width 8 height 10
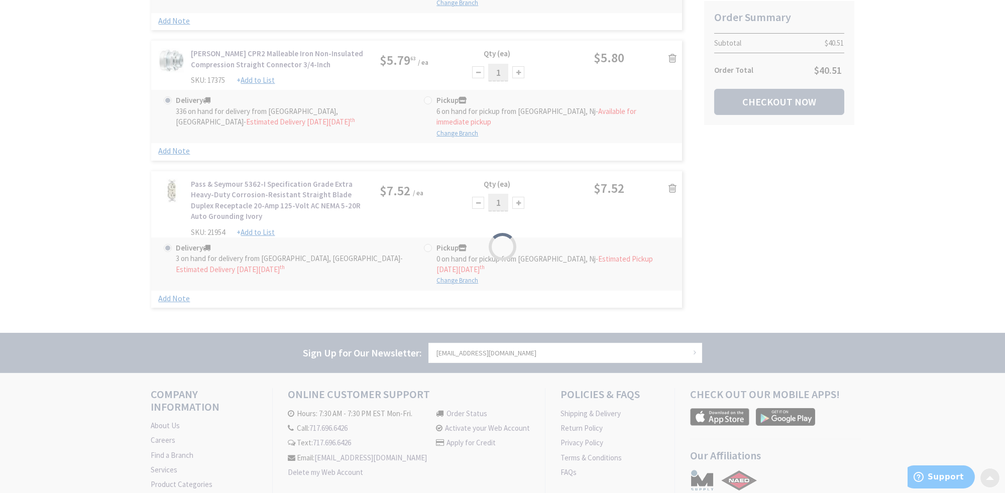
scroll to position [726, 0]
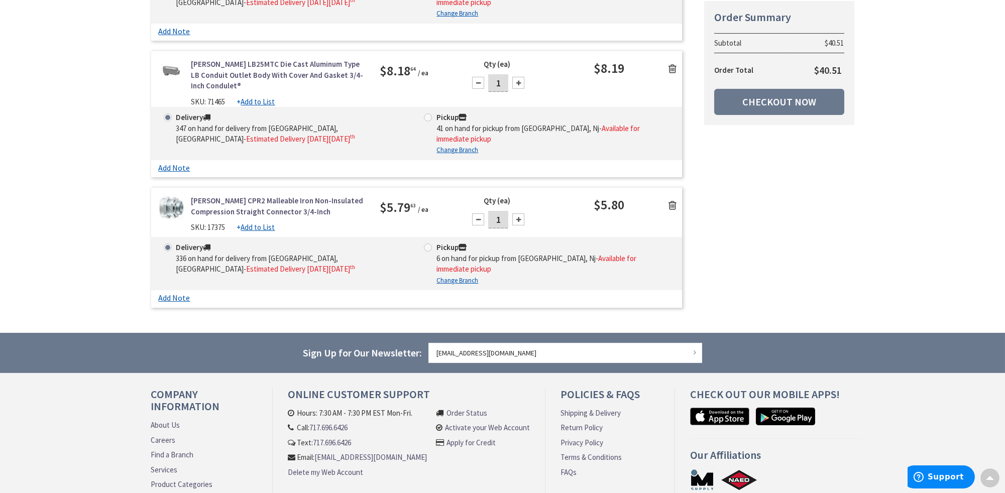
click at [670, 200] on icon at bounding box center [672, 205] width 8 height 10
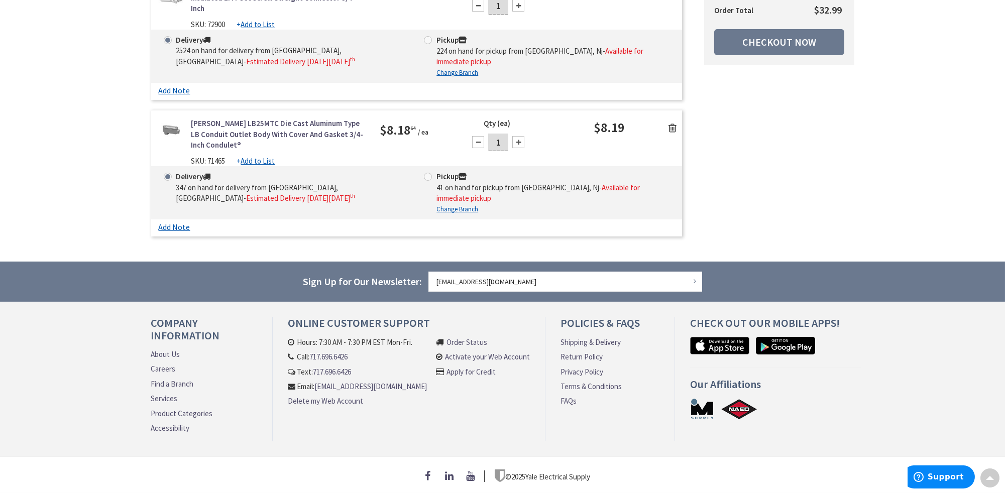
scroll to position [607, 0]
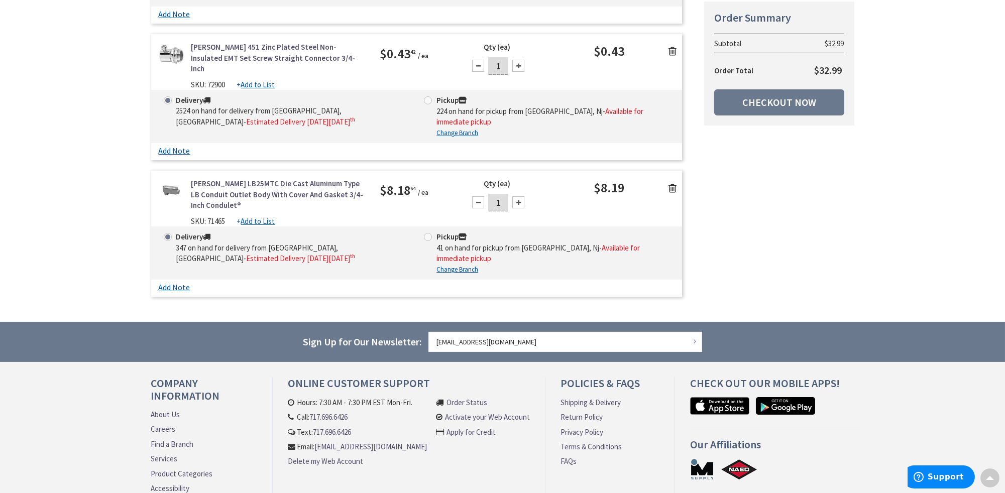
click at [671, 183] on icon at bounding box center [672, 188] width 8 height 10
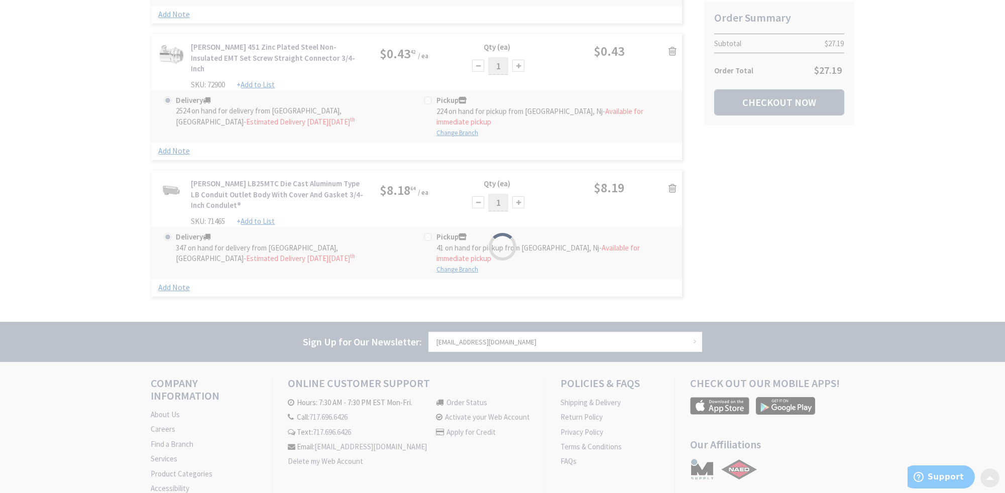
scroll to position [482, 0]
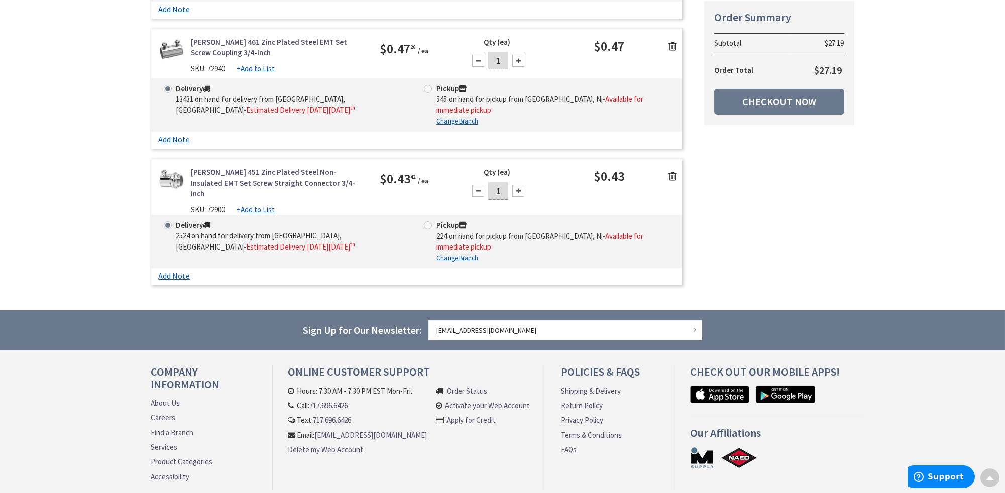
click at [671, 171] on icon at bounding box center [672, 176] width 8 height 10
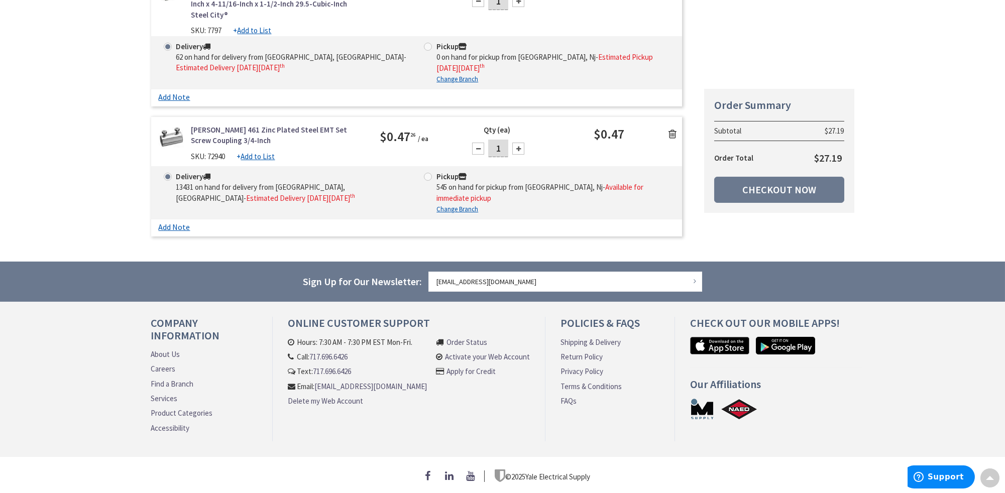
scroll to position [362, 0]
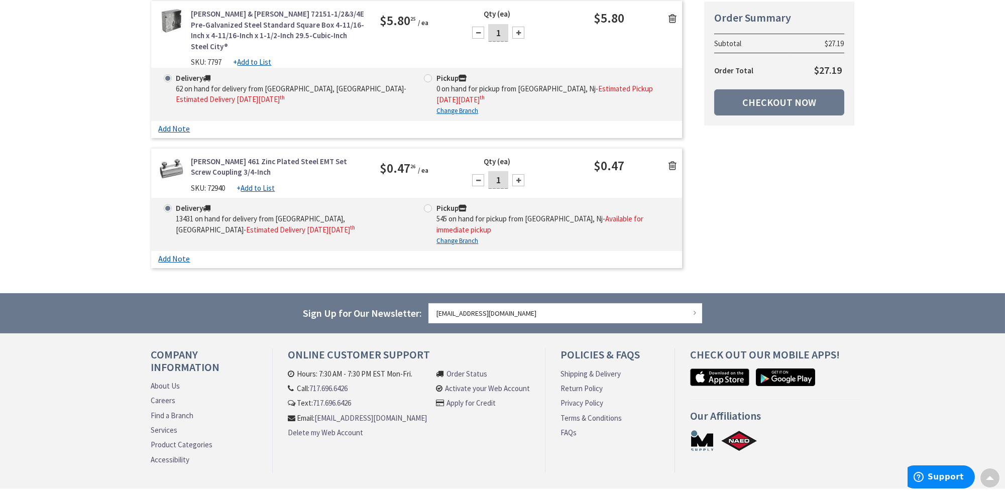
click at [671, 161] on icon at bounding box center [672, 166] width 8 height 10
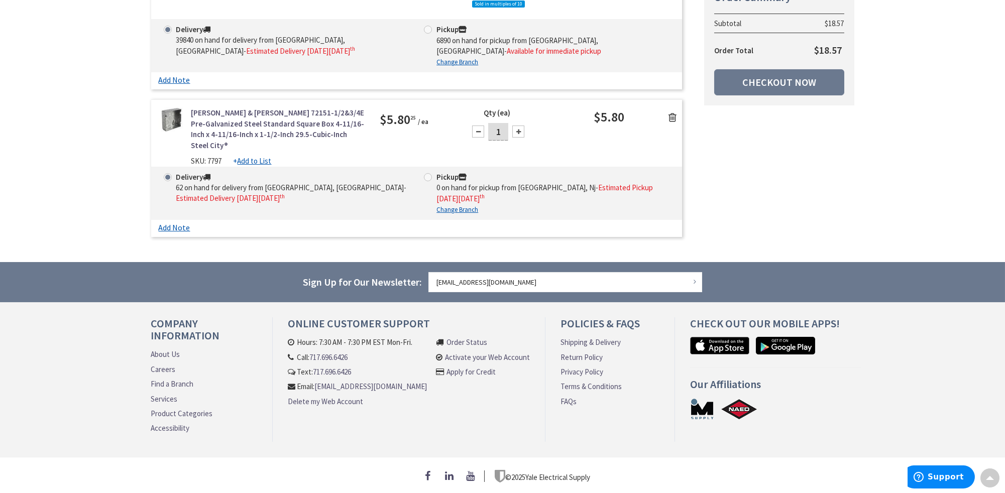
scroll to position [243, 0]
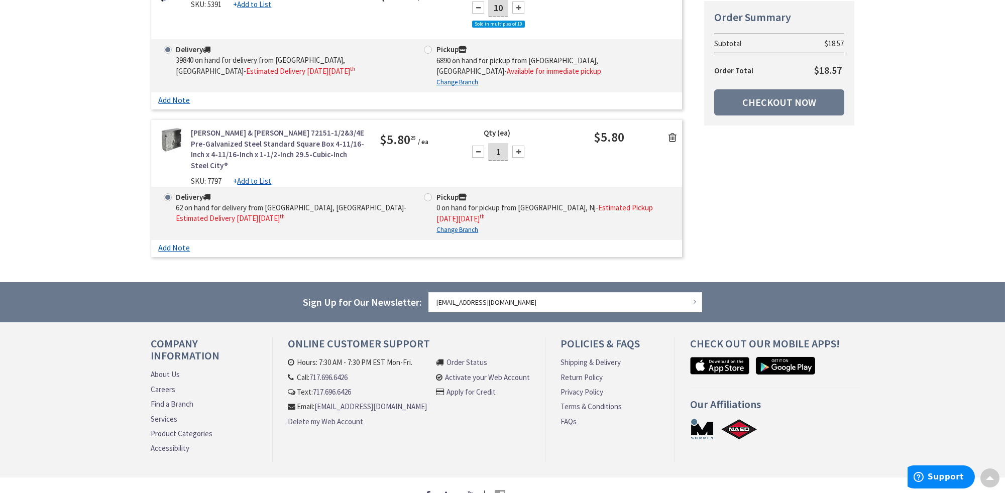
click at [674, 133] on icon at bounding box center [672, 138] width 8 height 10
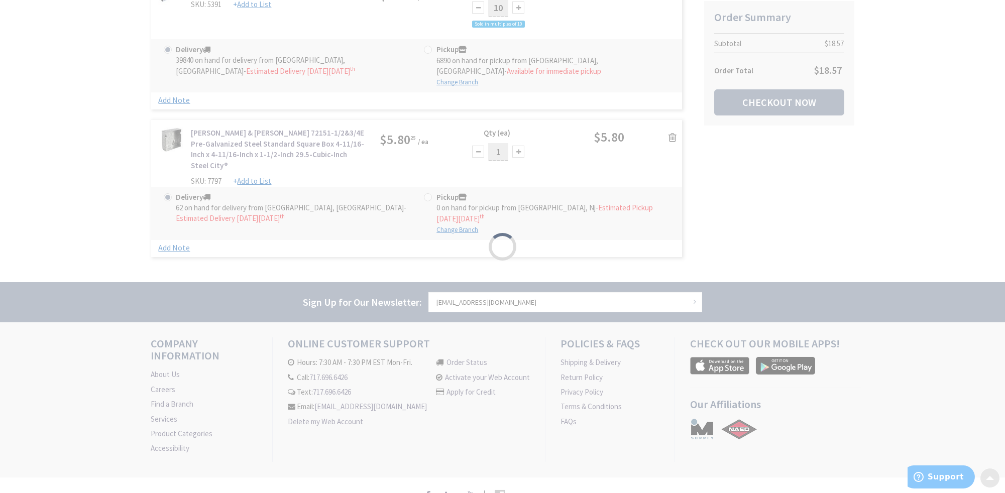
scroll to position [107, 0]
